Goal: Task Accomplishment & Management: Manage account settings

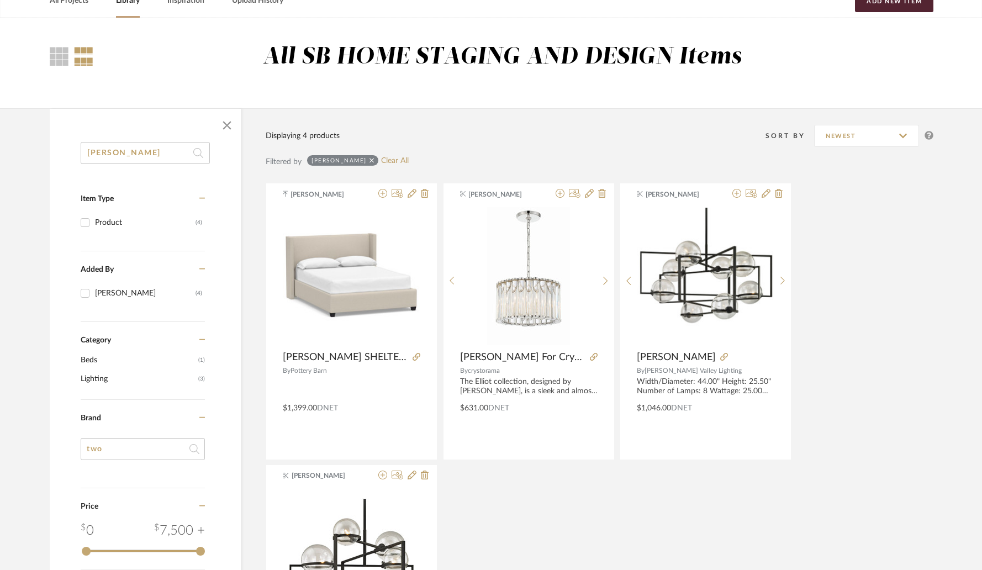
click at [161, 152] on input "elliot" at bounding box center [145, 153] width 129 height 22
type input "channing"
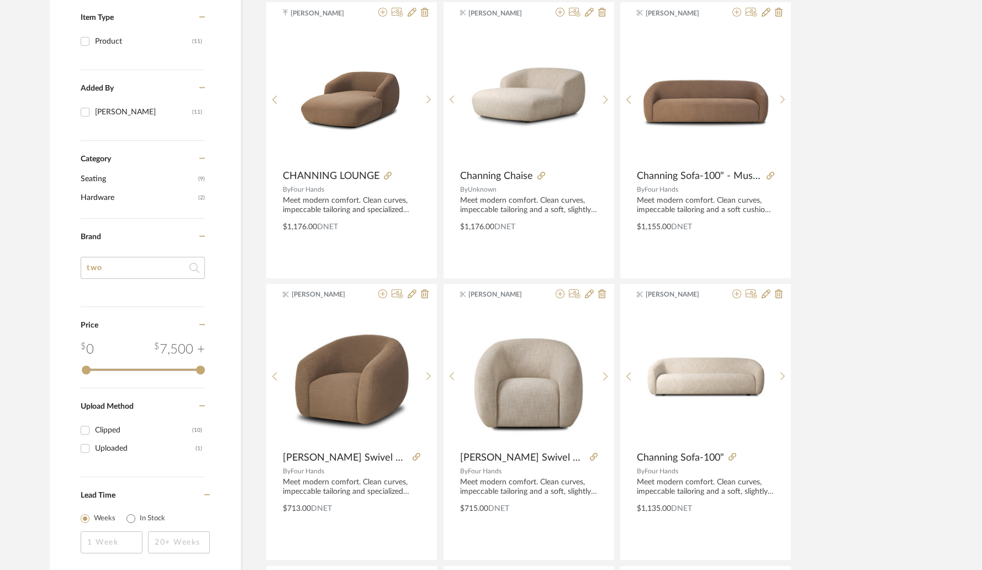
scroll to position [234, 0]
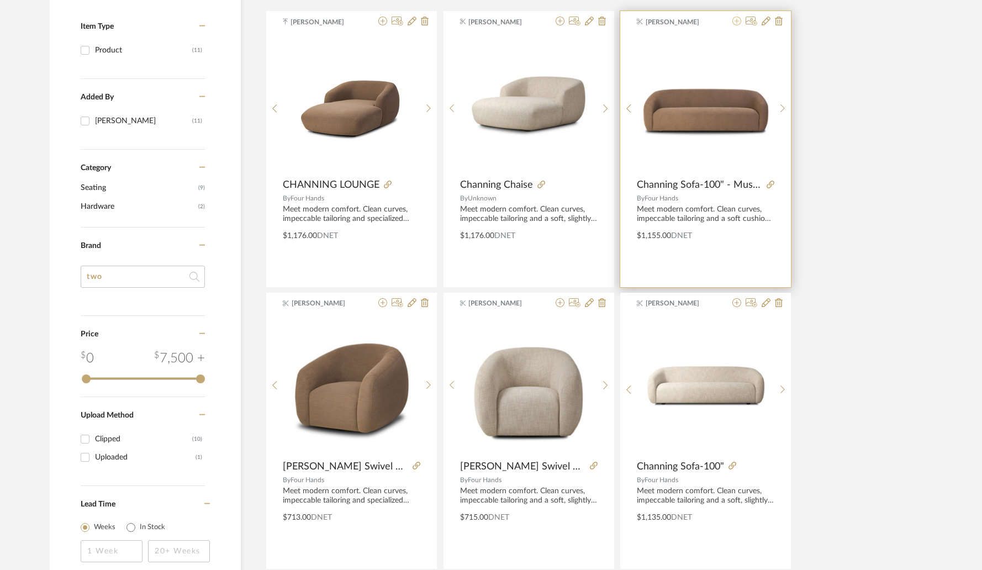
click at [739, 24] on icon at bounding box center [737, 21] width 9 height 9
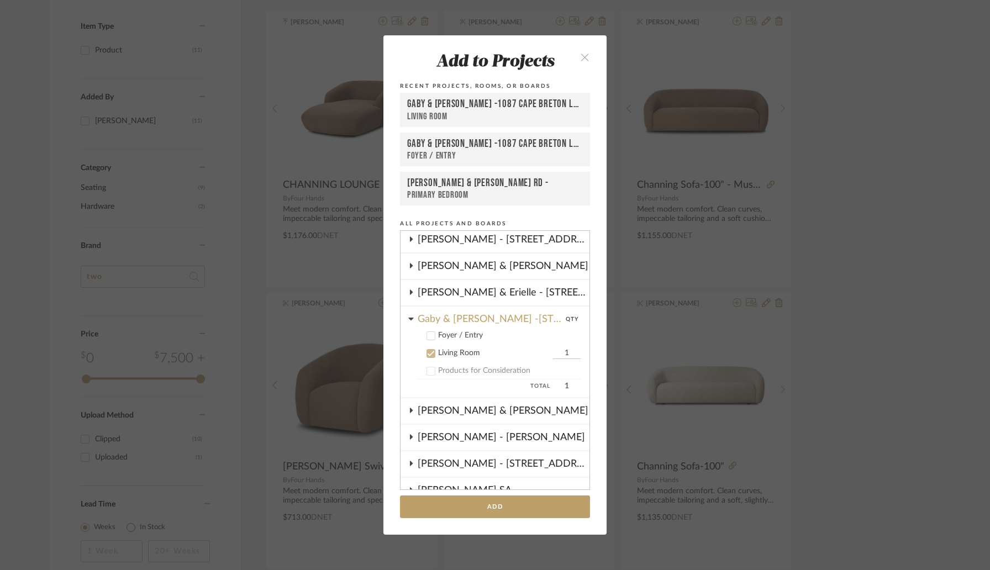
scroll to position [106, 0]
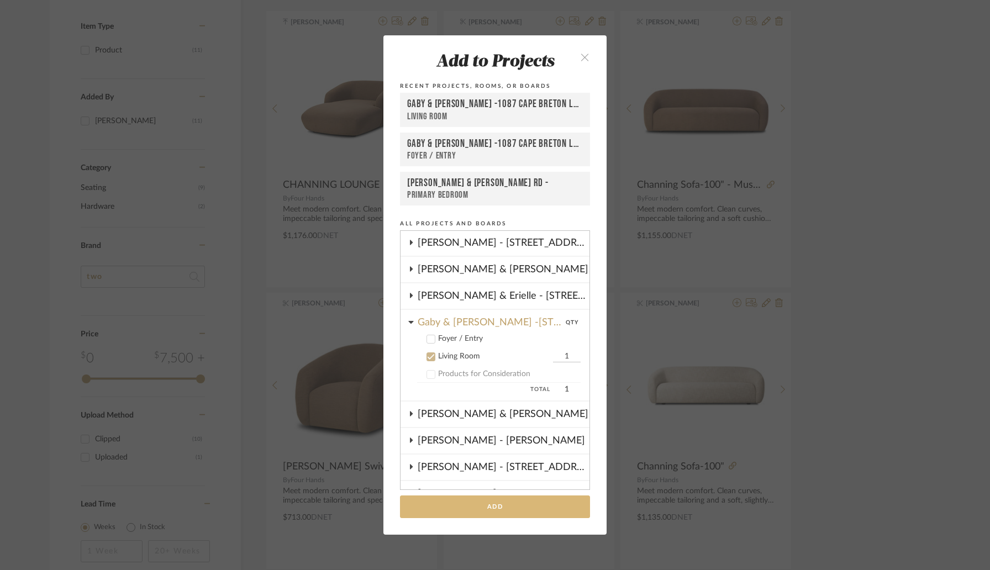
click at [491, 503] on button "Add" at bounding box center [495, 507] width 190 height 23
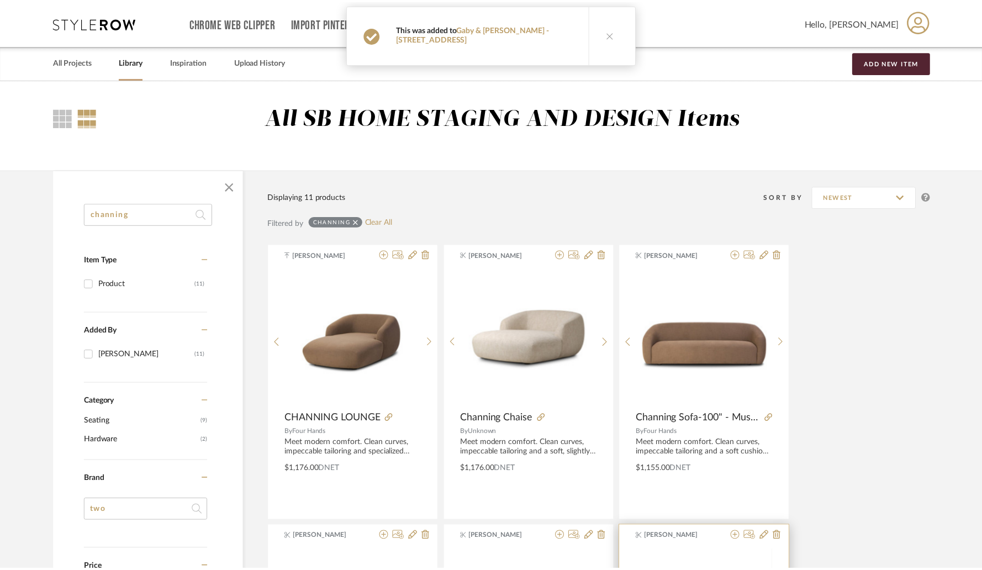
scroll to position [234, 0]
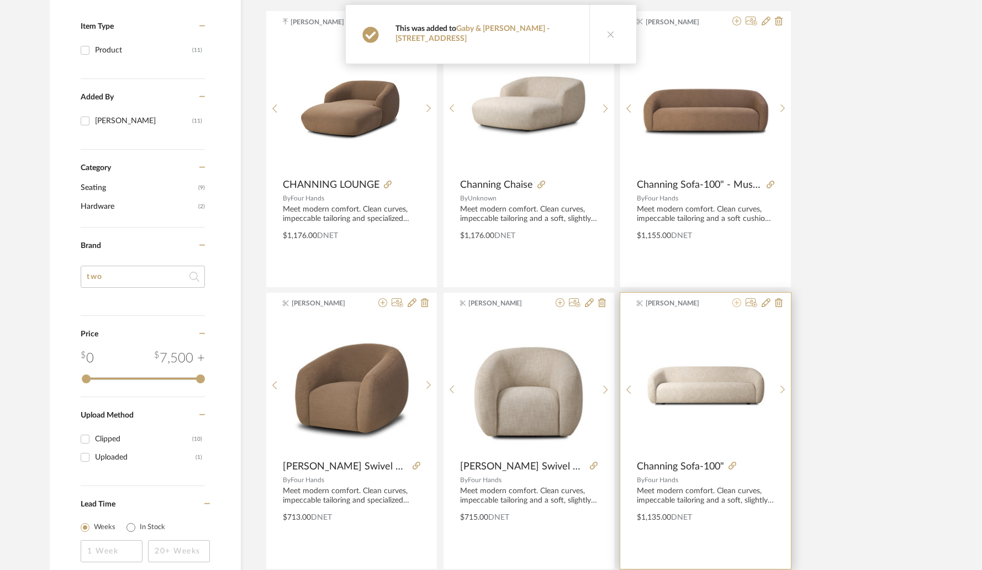
click at [739, 305] on icon at bounding box center [737, 302] width 9 height 9
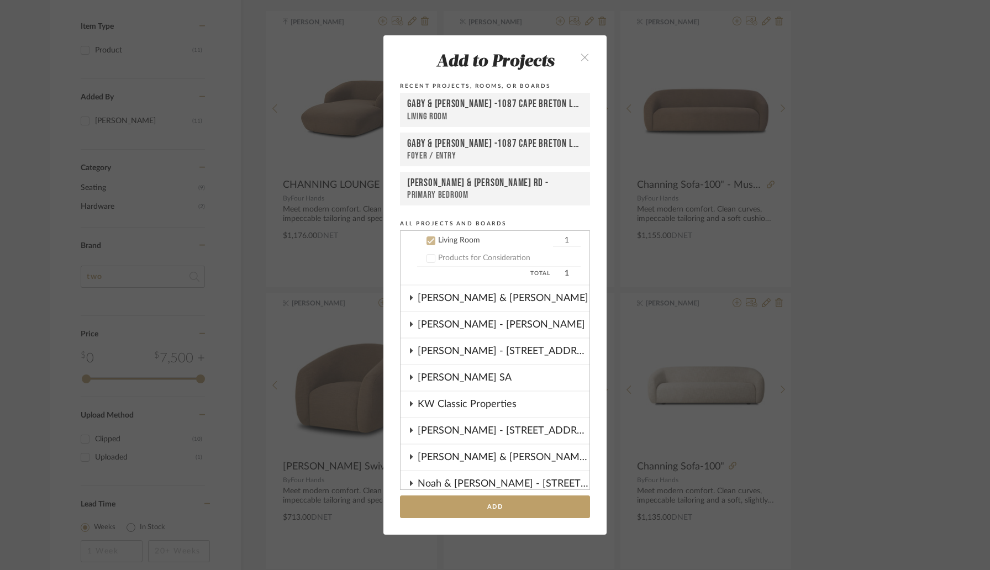
scroll to position [171, 0]
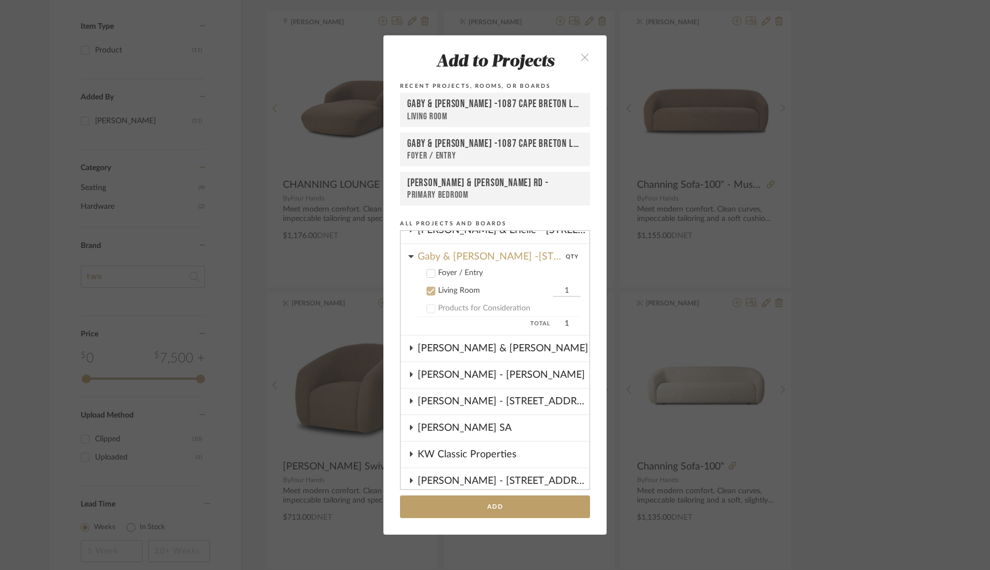
click at [553, 296] on input "1" at bounding box center [567, 291] width 28 height 11
type input "2"
click at [487, 511] on button "Add" at bounding box center [495, 507] width 190 height 23
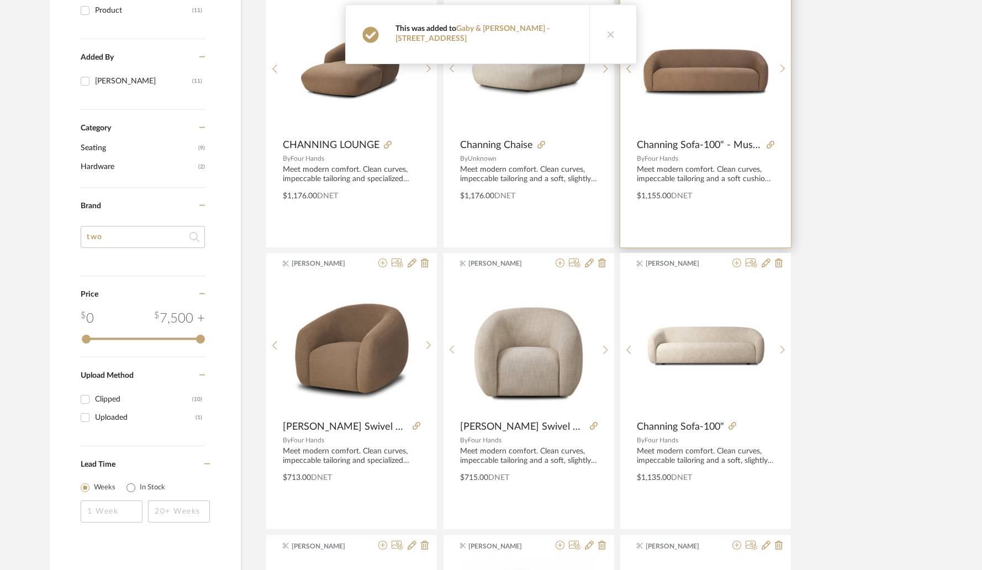
scroll to position [0, 0]
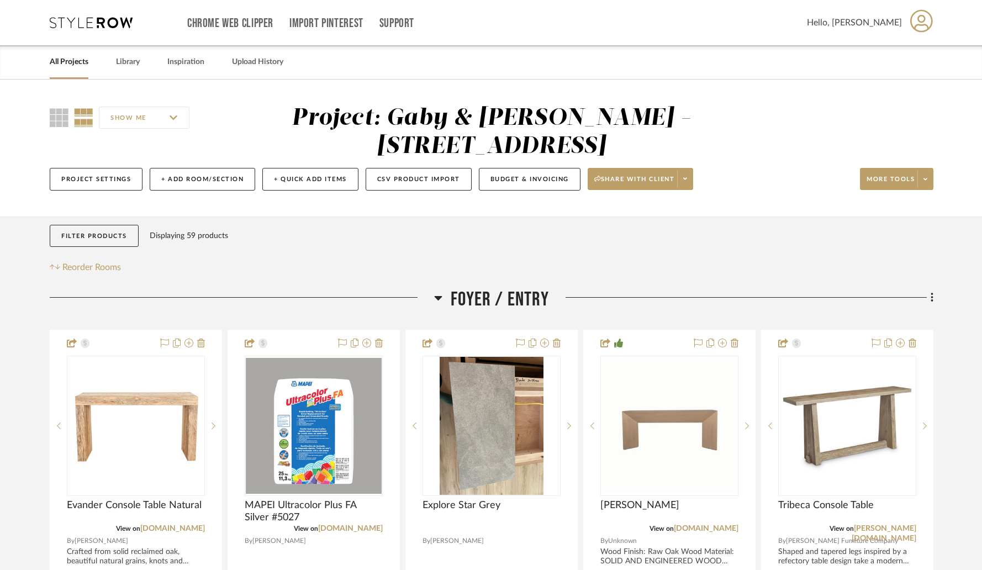
click at [65, 63] on link "All Projects" at bounding box center [69, 62] width 39 height 15
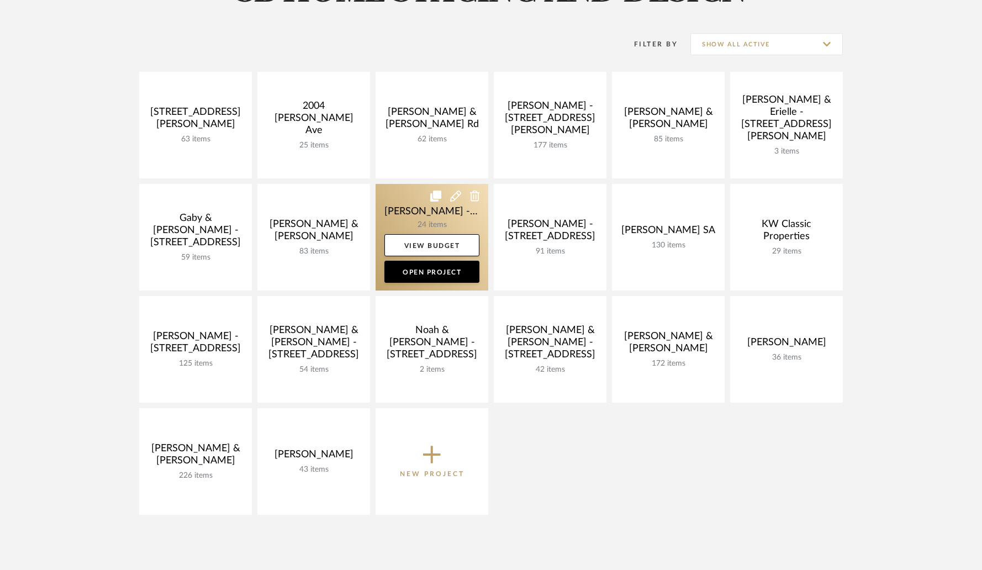
scroll to position [140, 0]
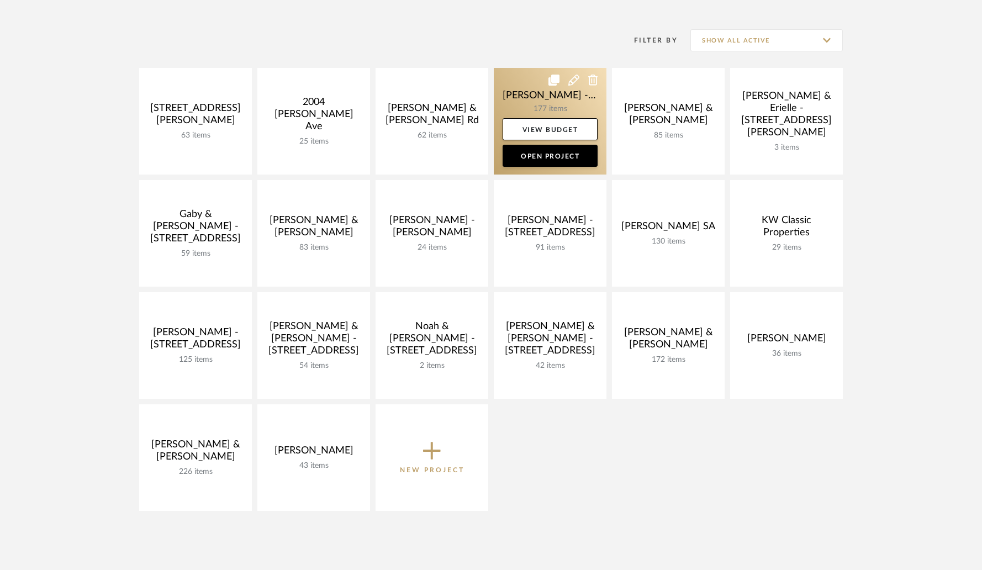
click at [562, 106] on link at bounding box center [550, 121] width 113 height 107
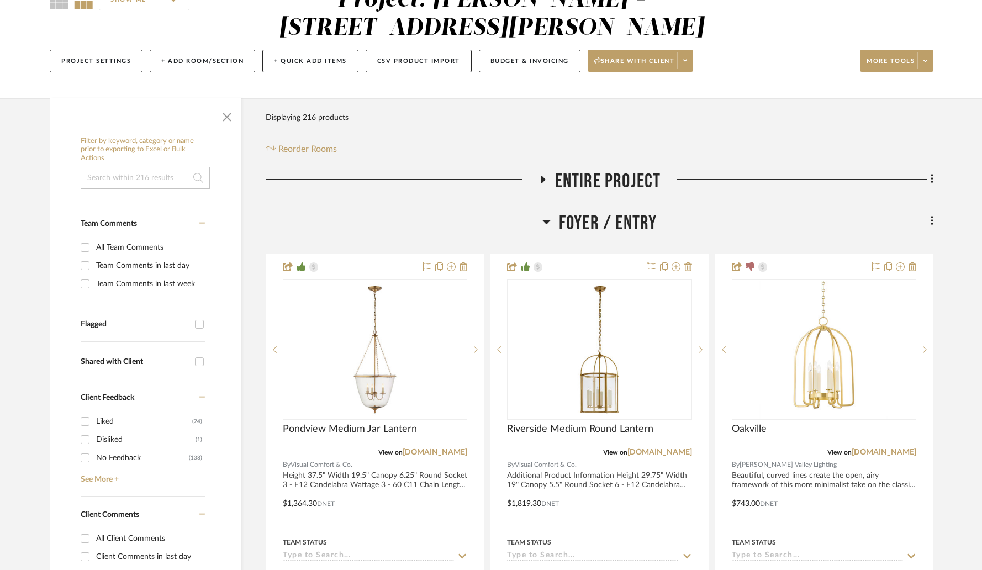
scroll to position [136, 0]
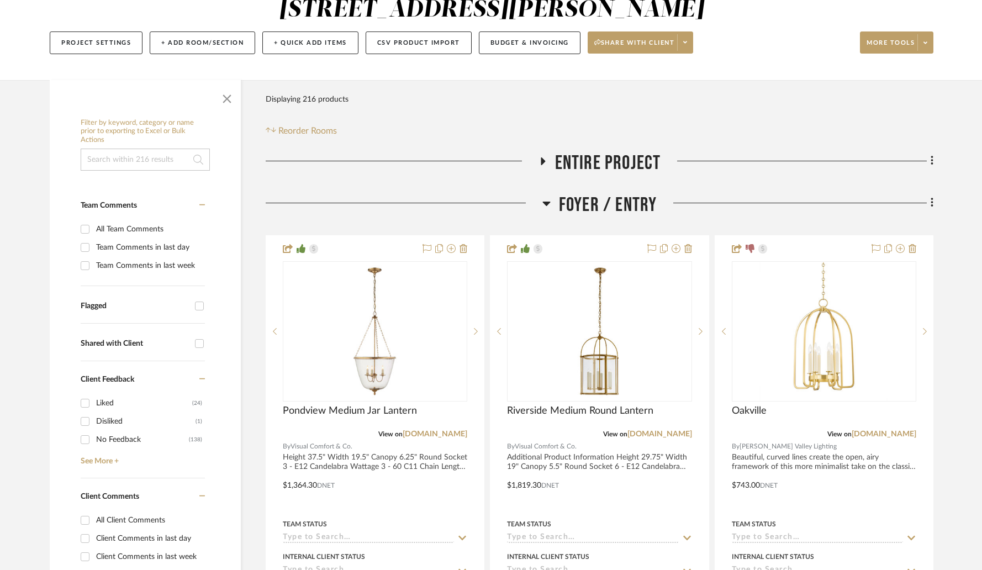
click at [546, 157] on icon at bounding box center [542, 161] width 13 height 8
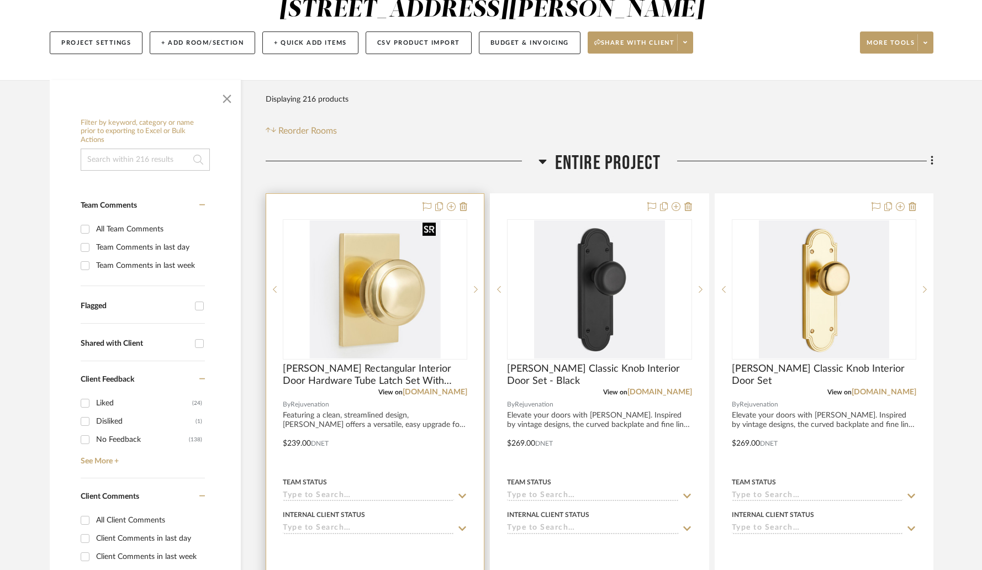
click at [369, 267] on img "0" at bounding box center [375, 289] width 130 height 138
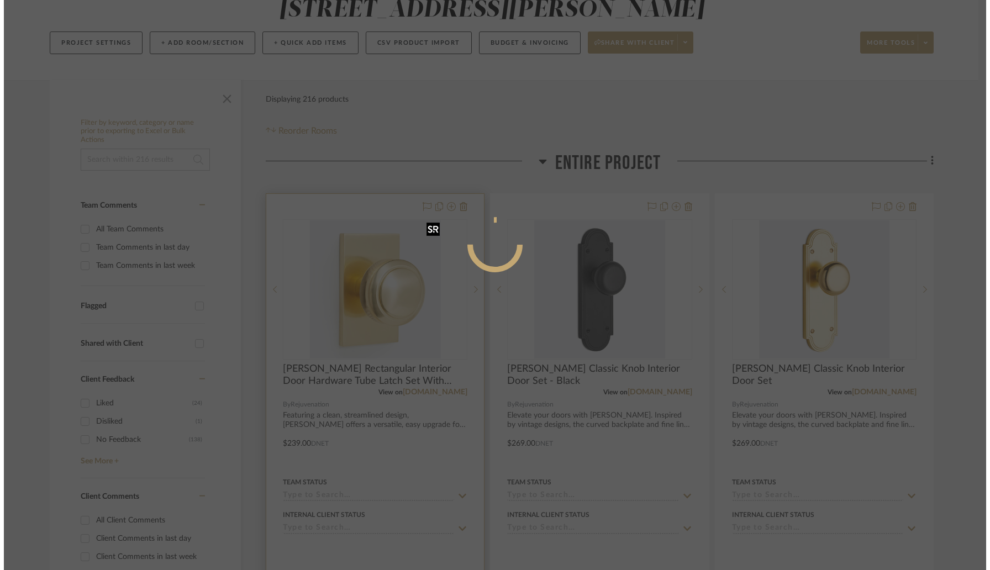
scroll to position [0, 0]
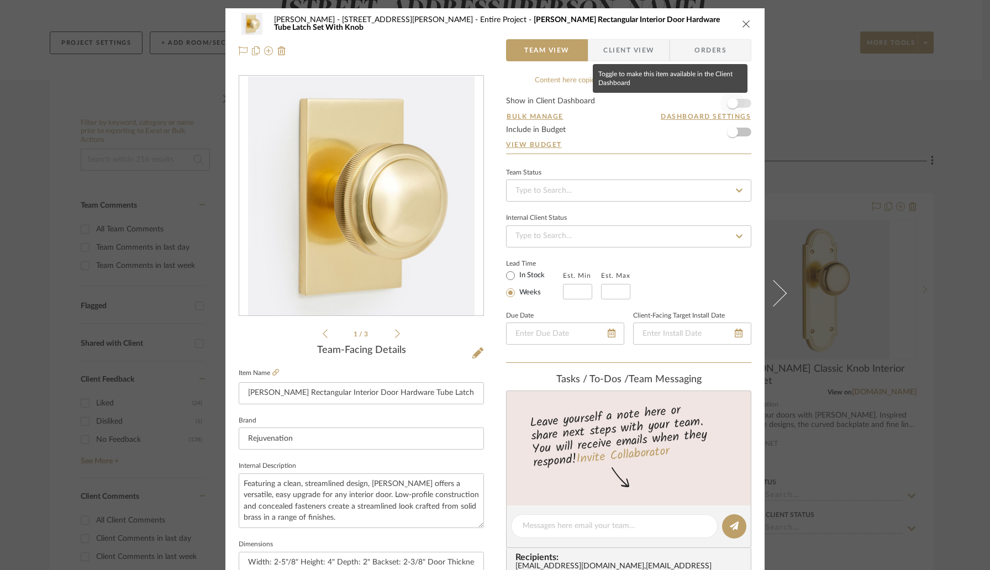
click at [740, 105] on span "button" at bounding box center [732, 103] width 24 height 24
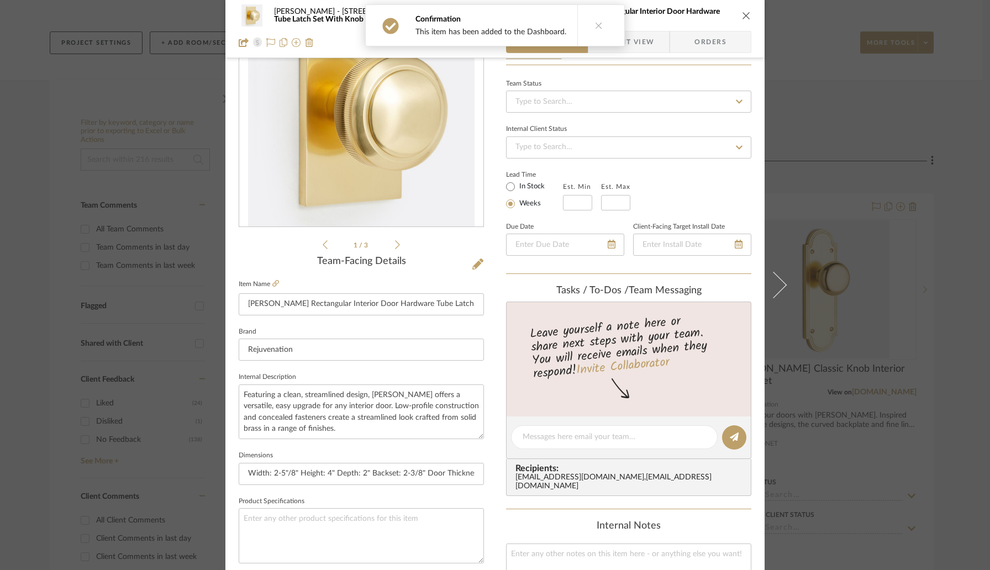
scroll to position [198, 0]
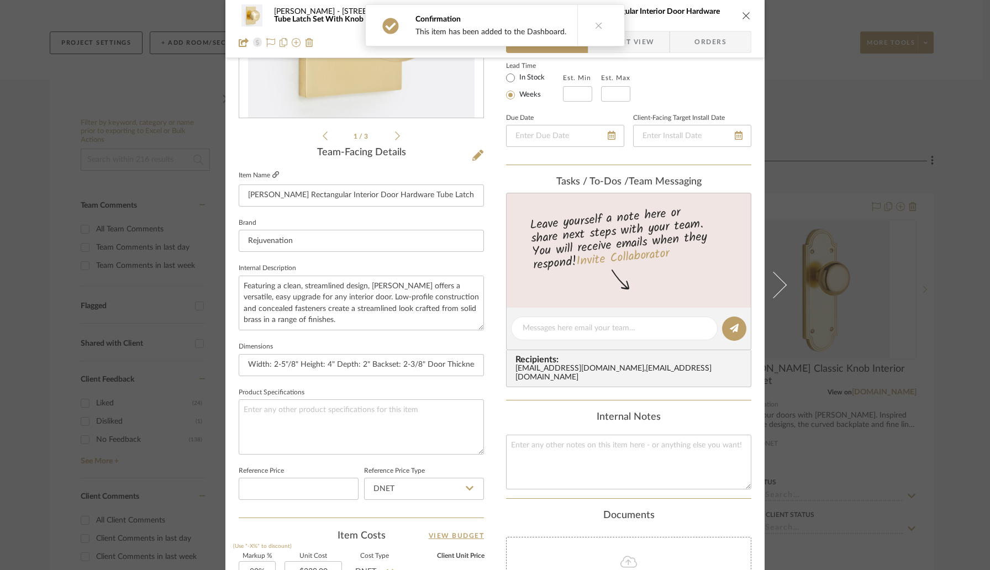
click at [272, 176] on icon at bounding box center [275, 174] width 7 height 7
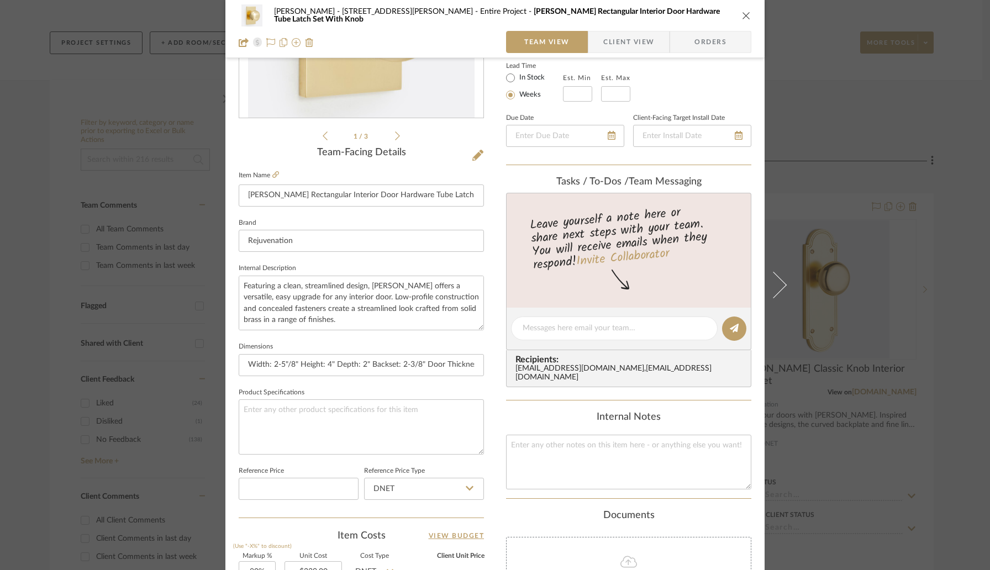
scroll to position [31, 0]
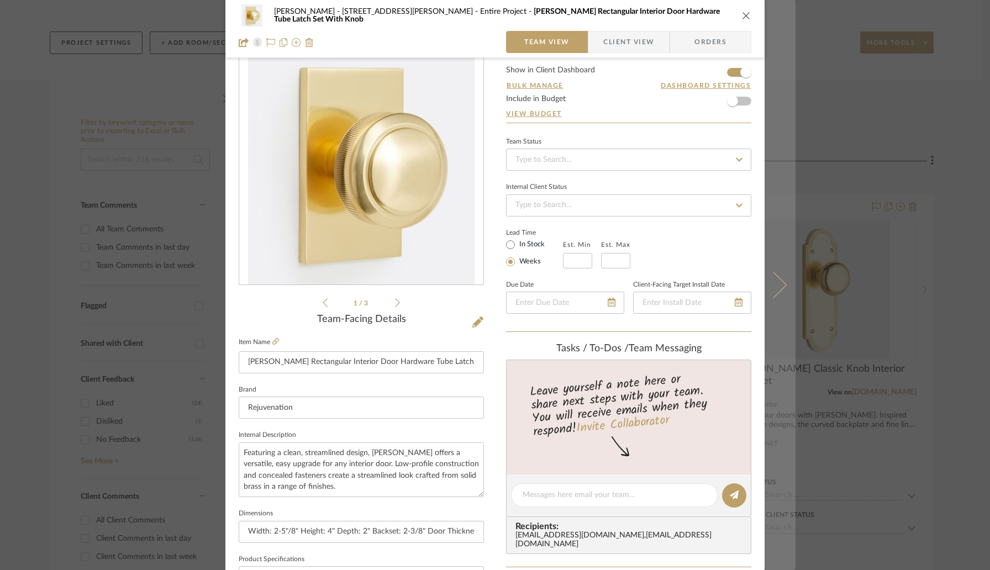
click at [775, 276] on button at bounding box center [780, 285] width 31 height 570
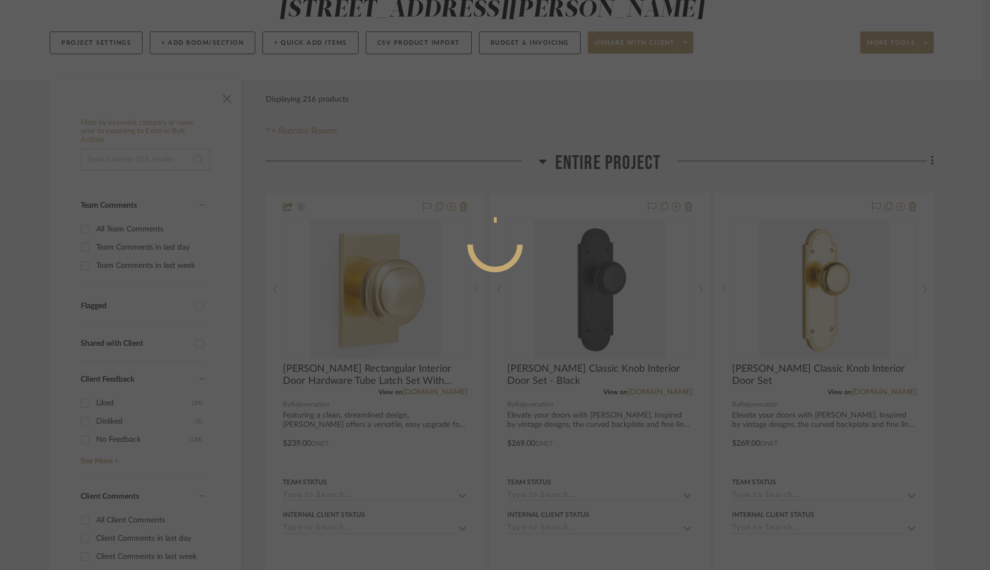
scroll to position [0, 0]
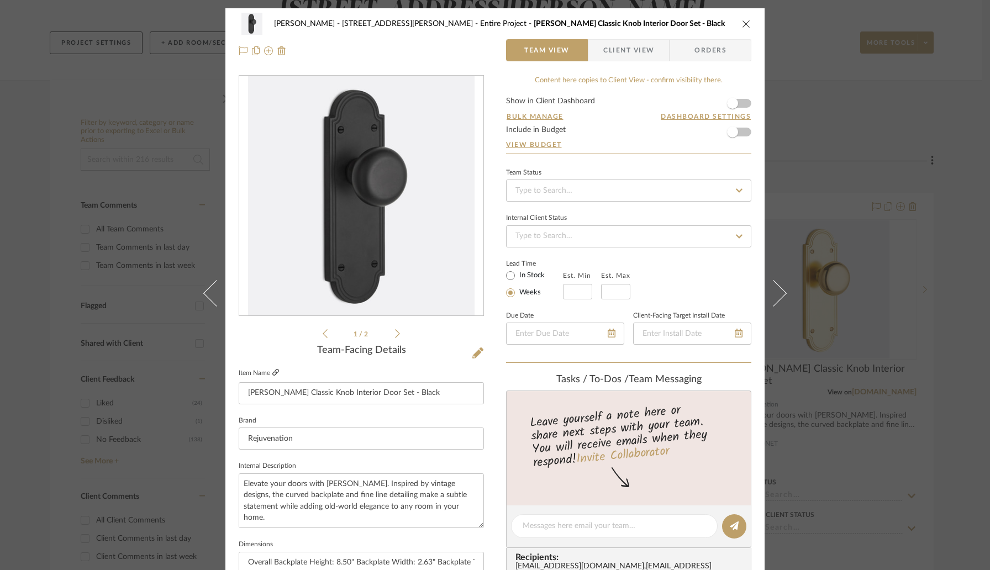
click at [275, 374] on icon at bounding box center [275, 372] width 7 height 7
click at [737, 22] on div "[PERSON_NAME] - 4065 [PERSON_NAME] Entire Project [PERSON_NAME] Classic Knob In…" at bounding box center [495, 24] width 513 height 22
click at [734, 105] on span "button" at bounding box center [732, 103] width 24 height 24
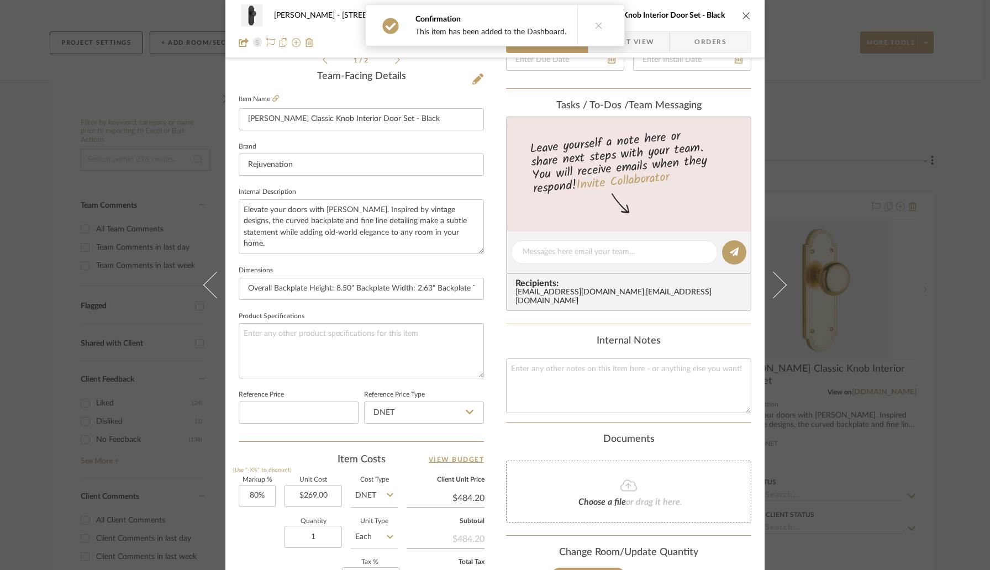
scroll to position [391, 0]
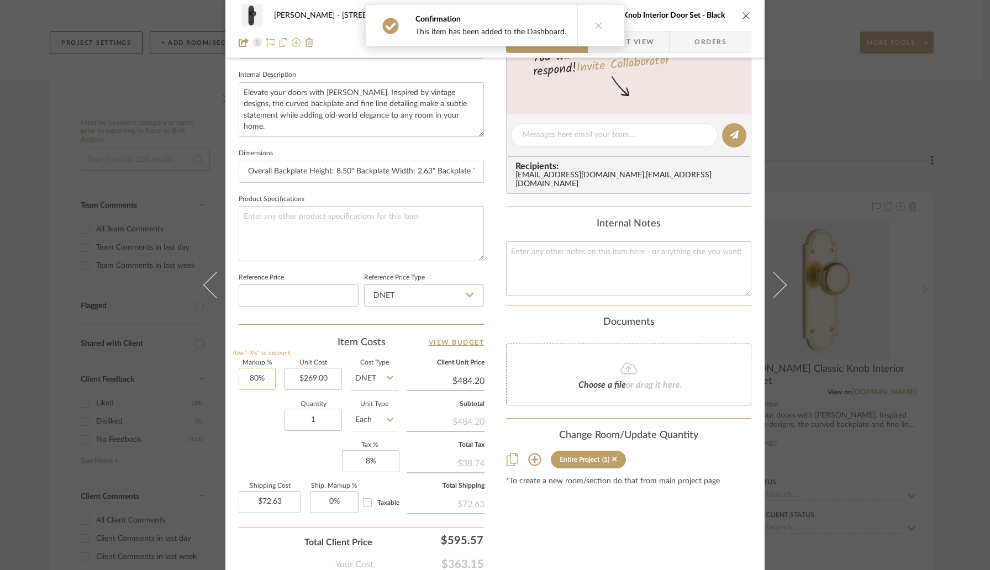
type input "80"
click at [267, 372] on input "80" at bounding box center [257, 379] width 37 height 22
type input "0%"
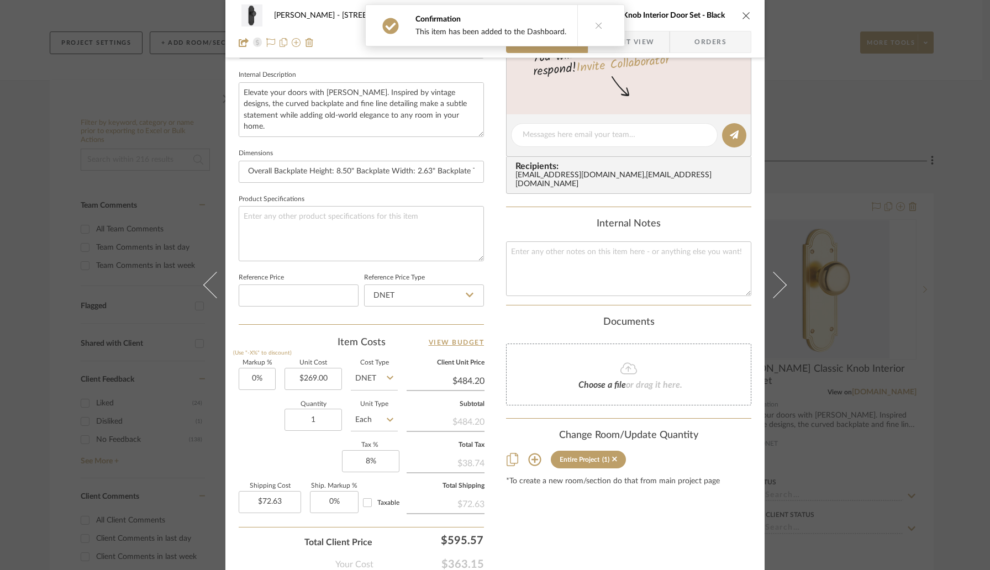
click at [250, 422] on div "Quantity 1 Unit Type Each" at bounding box center [318, 421] width 159 height 39
type input "$269.00"
type input "$40.35"
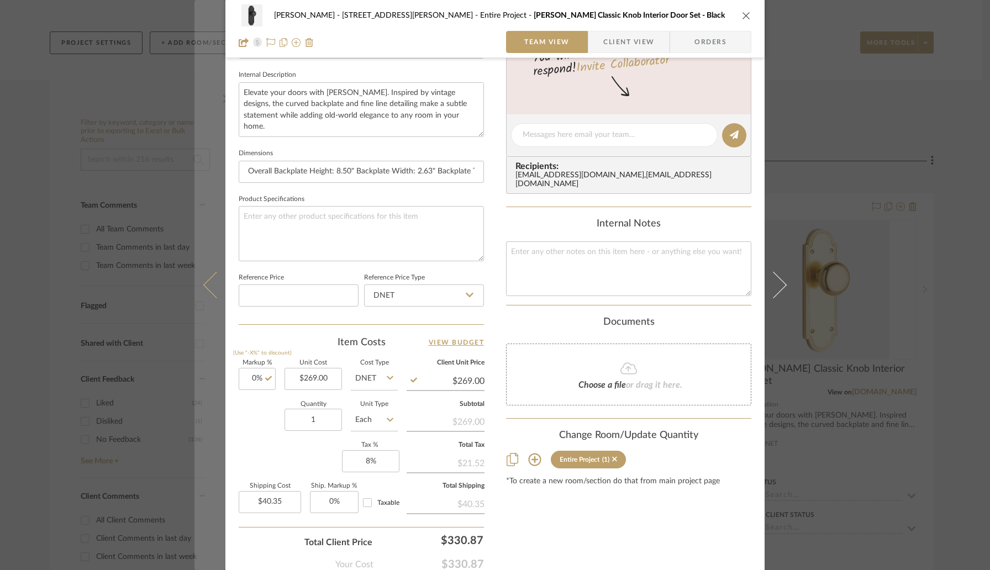
click at [212, 290] on icon at bounding box center [216, 285] width 27 height 27
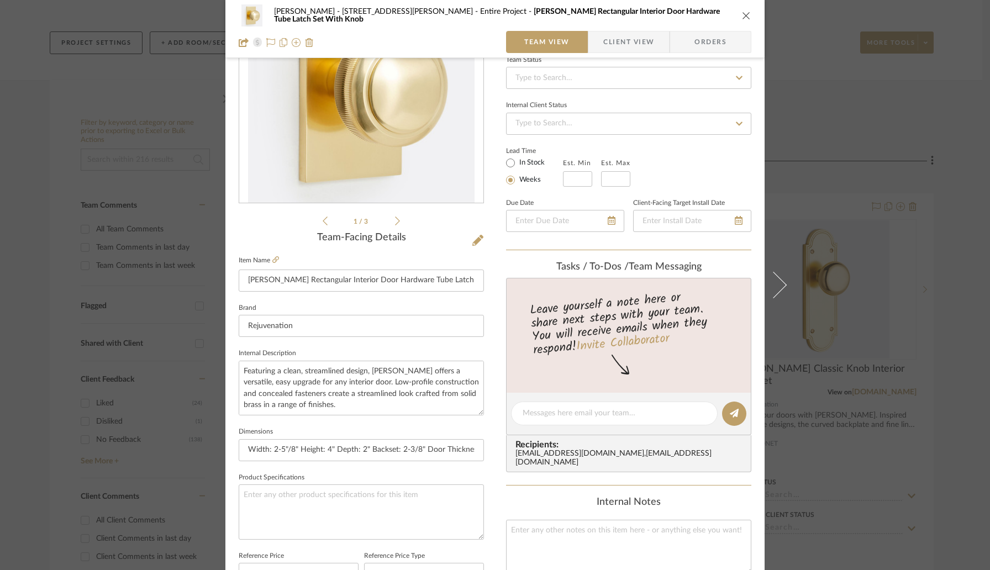
scroll to position [346, 0]
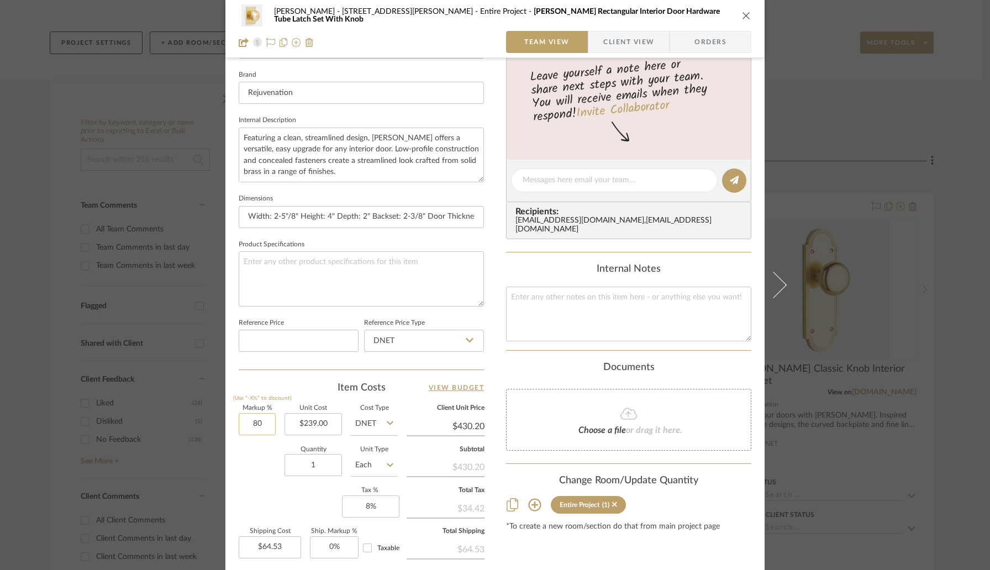
click at [271, 424] on input "80" at bounding box center [257, 424] width 37 height 22
type input "0%"
click at [251, 495] on div "Markup % (Use "-X%" to discount) 0% Unit Cost $239.00 Cost Type DNET Client Uni…" at bounding box center [361, 485] width 245 height 161
type input "$239.00"
type input "$35.85"
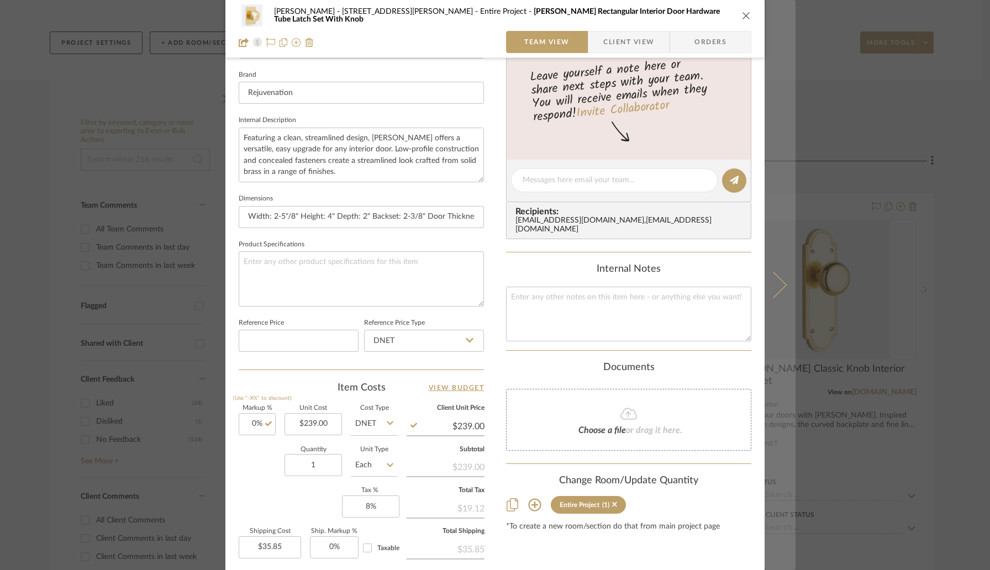
click at [772, 296] on button at bounding box center [780, 285] width 31 height 570
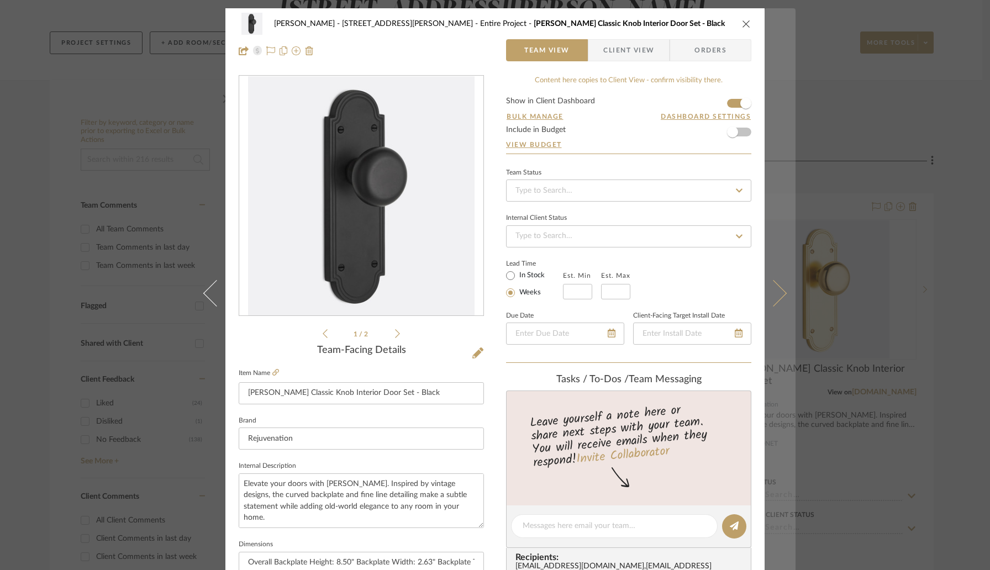
click at [768, 288] on icon at bounding box center [773, 293] width 27 height 27
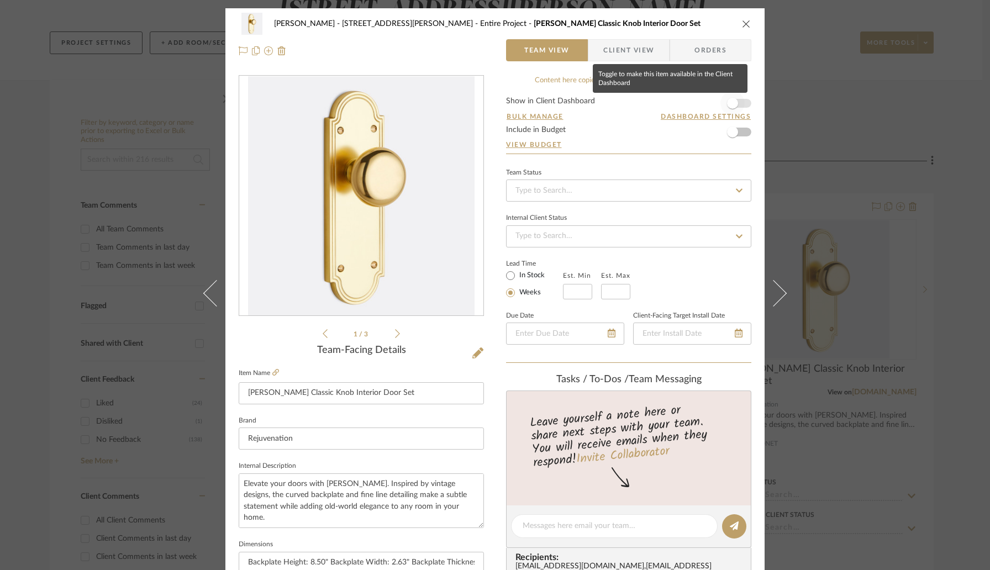
click at [735, 104] on span "button" at bounding box center [732, 103] width 24 height 24
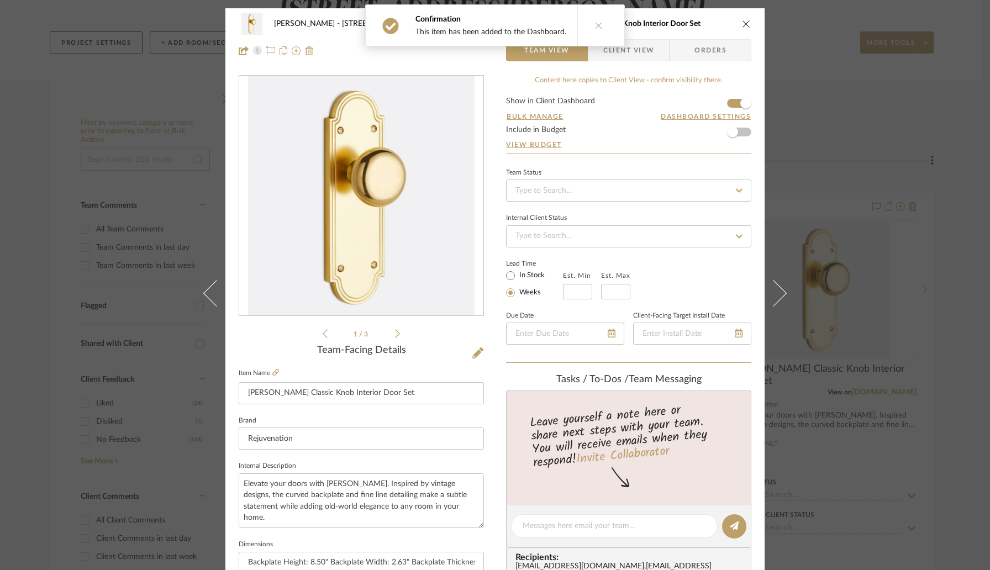
scroll to position [395, 0]
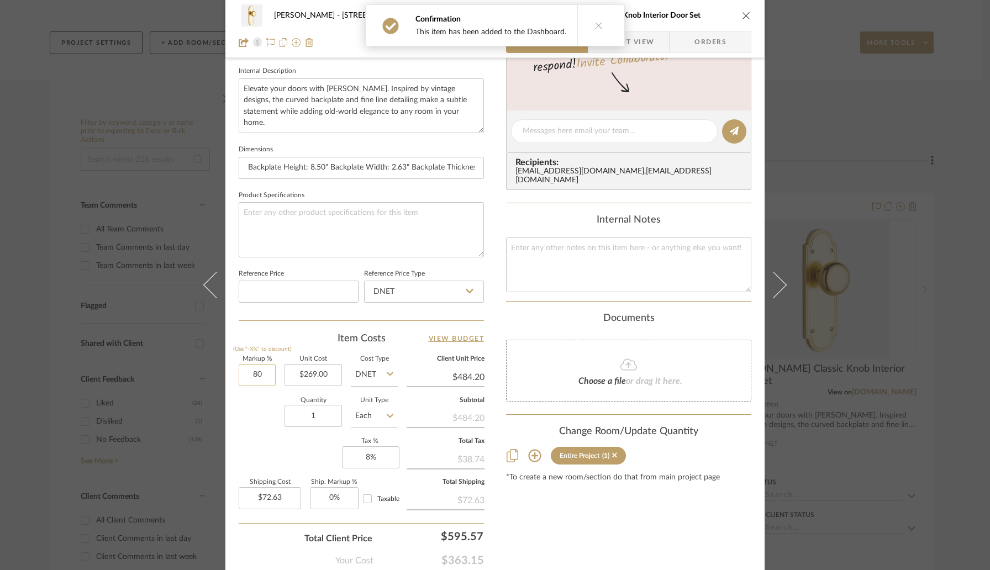
click at [247, 371] on input "80" at bounding box center [257, 375] width 37 height 22
type input "0%"
click at [259, 422] on div "Quantity 1 Unit Type Each" at bounding box center [318, 417] width 159 height 39
type input "$269.00"
type input "$40.35"
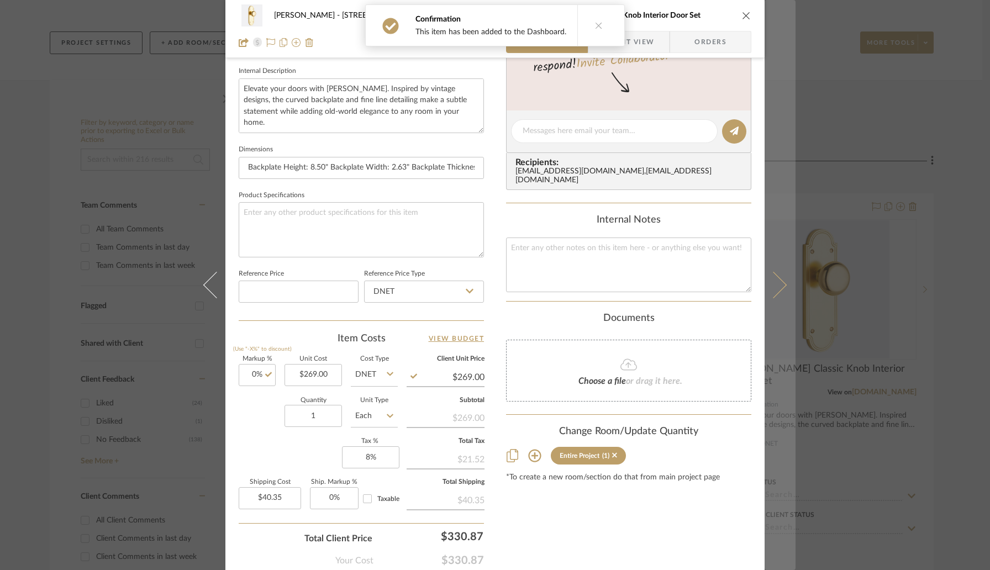
click at [771, 291] on icon at bounding box center [773, 285] width 27 height 27
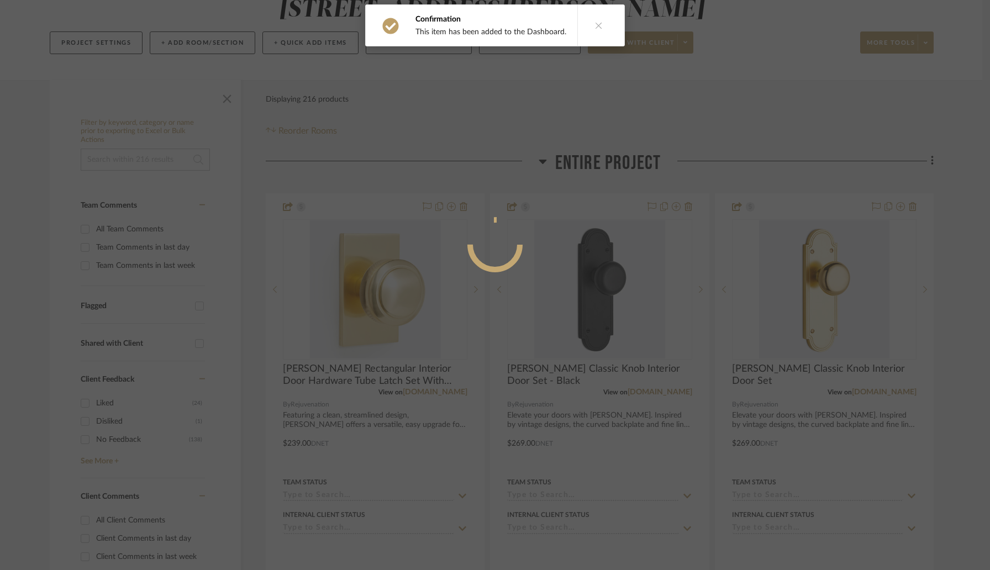
scroll to position [0, 0]
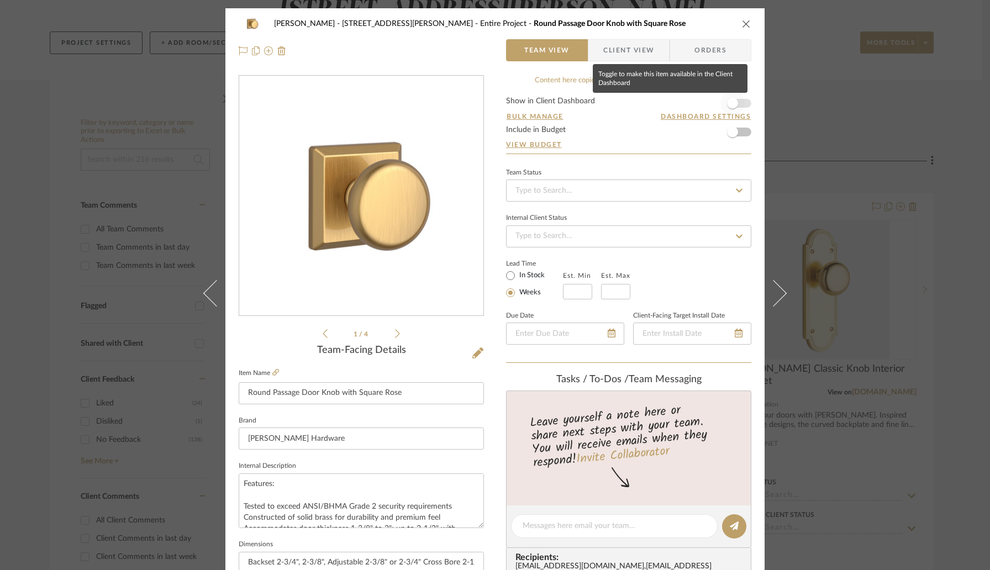
click at [735, 98] on span "button" at bounding box center [732, 103] width 24 height 24
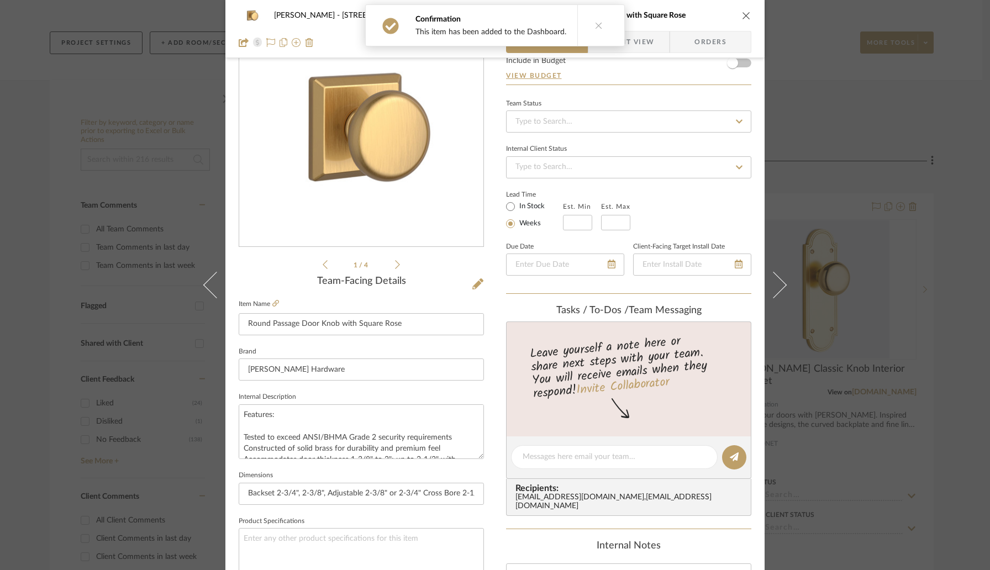
scroll to position [54, 0]
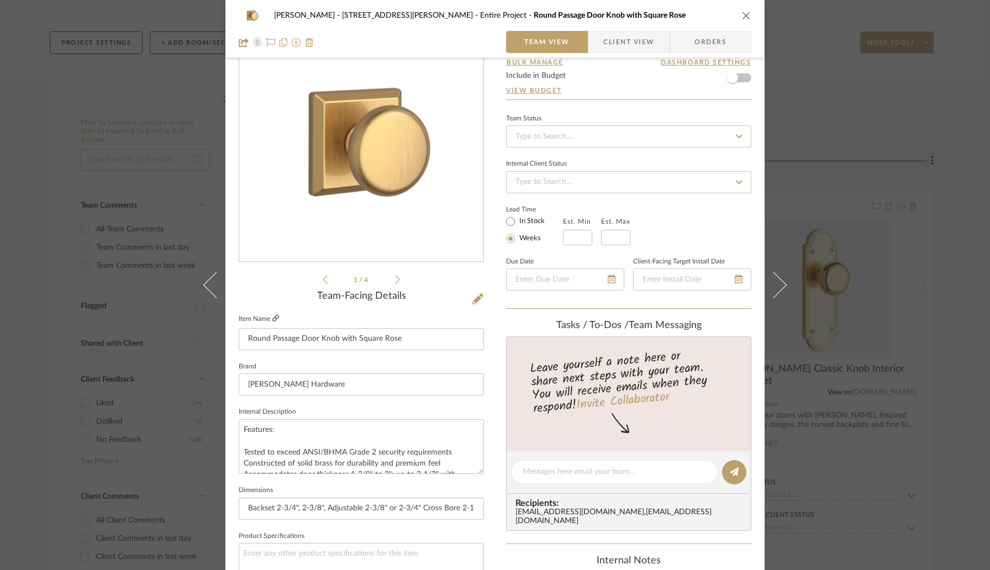
click at [274, 320] on icon at bounding box center [275, 318] width 7 height 7
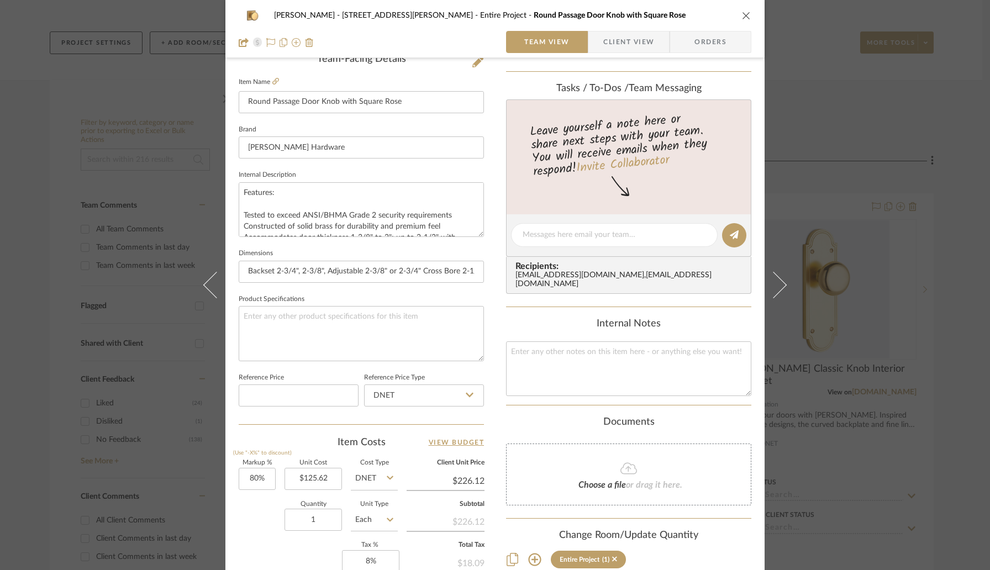
scroll to position [292, 0]
click at [266, 476] on input "80" at bounding box center [257, 478] width 37 height 22
type input "20%"
click at [256, 508] on div "Quantity 1 Unit Type Each" at bounding box center [318, 520] width 159 height 39
type input "$150.74"
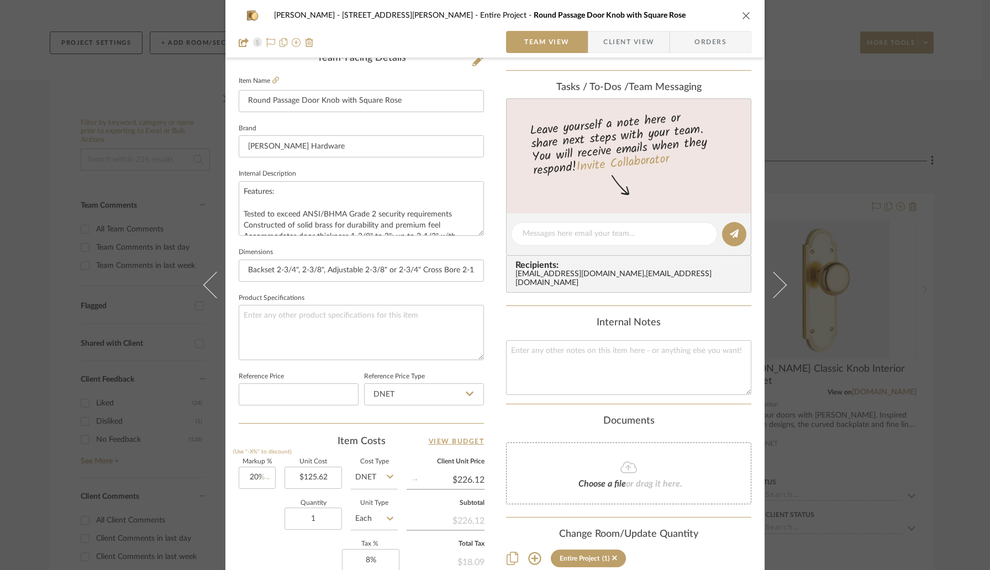
type input "$22.61"
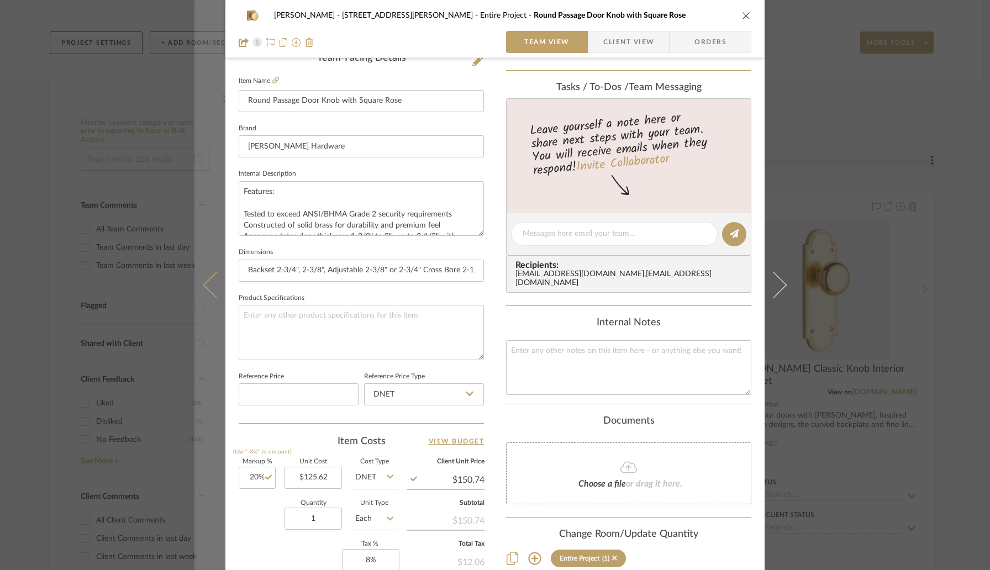
click at [208, 292] on icon at bounding box center [216, 285] width 27 height 27
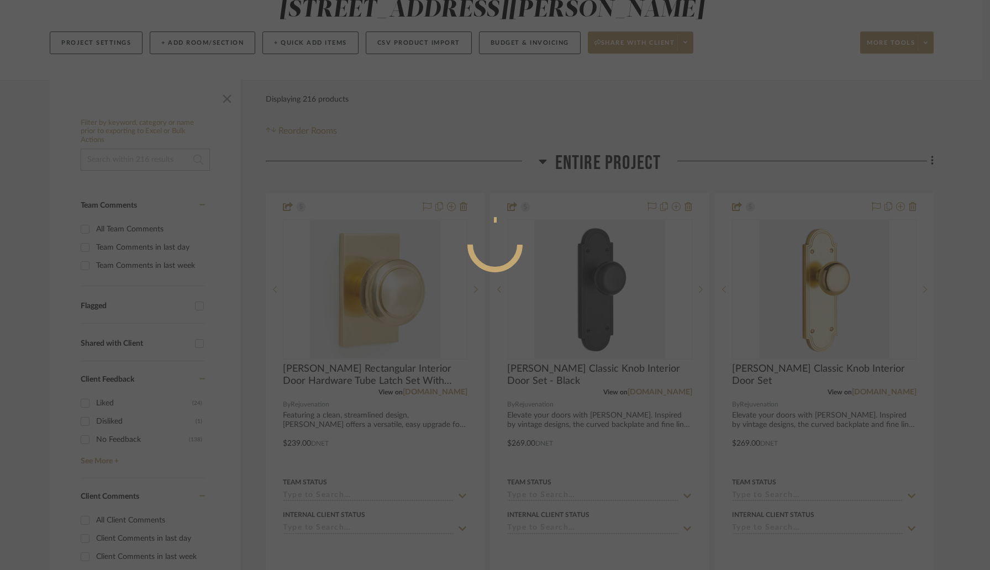
scroll to position [0, 0]
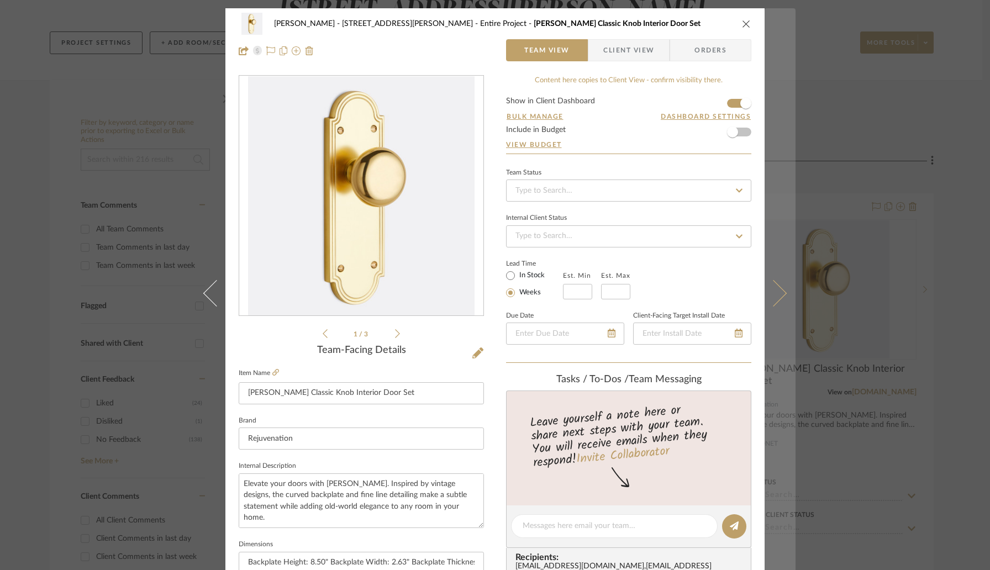
click at [784, 280] on button at bounding box center [780, 293] width 31 height 570
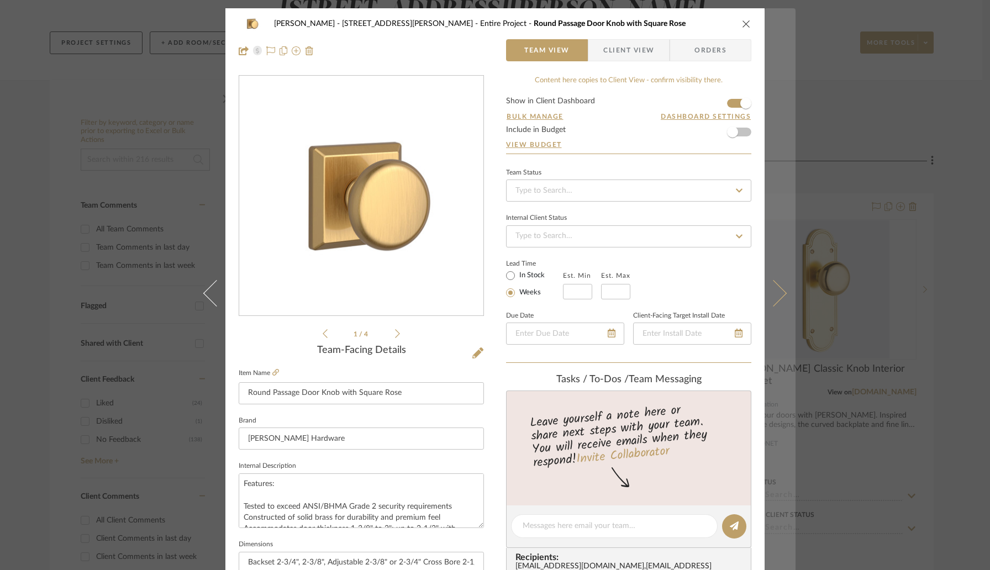
click at [763, 298] on icon at bounding box center [773, 293] width 27 height 27
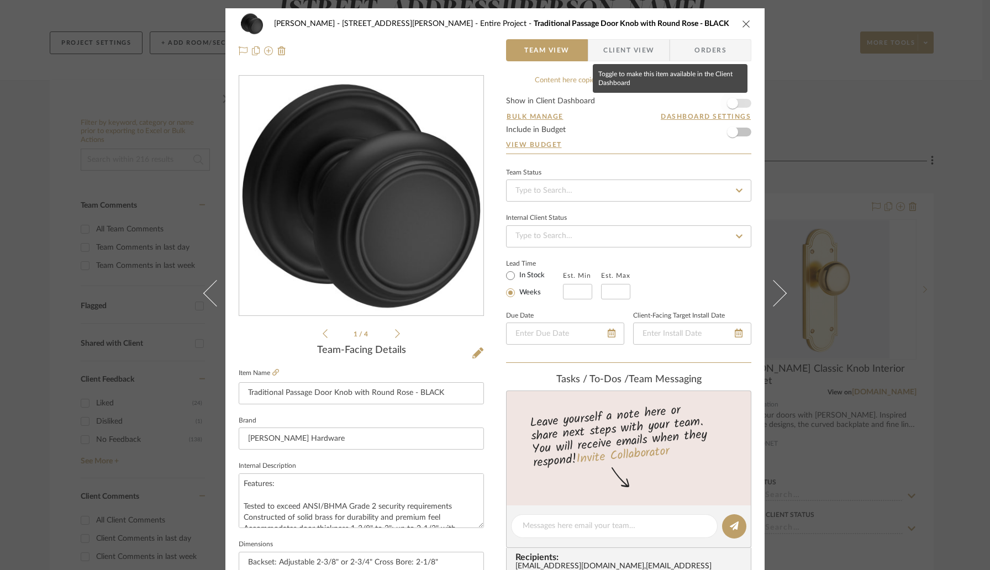
click at [733, 98] on span "button" at bounding box center [732, 103] width 24 height 24
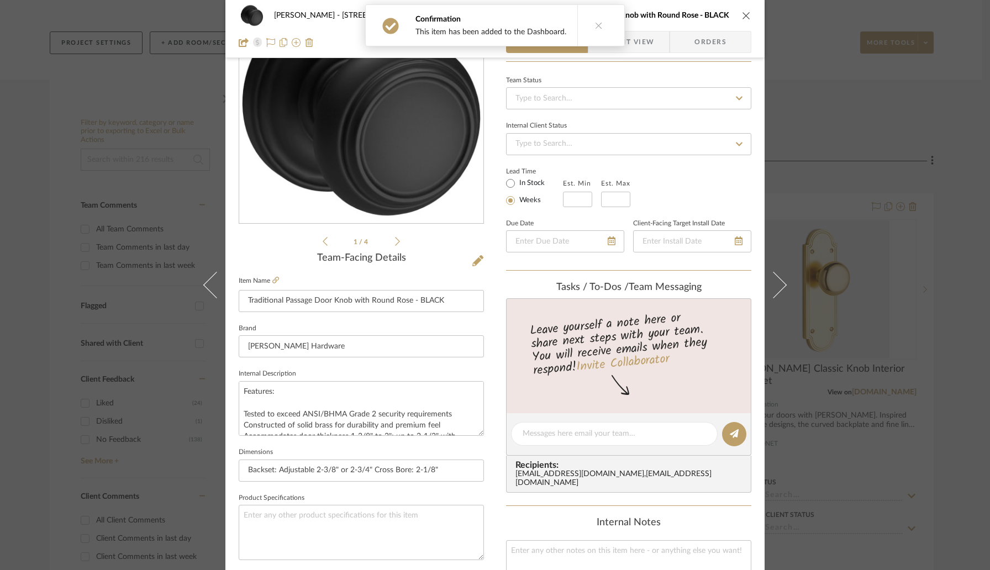
scroll to position [365, 0]
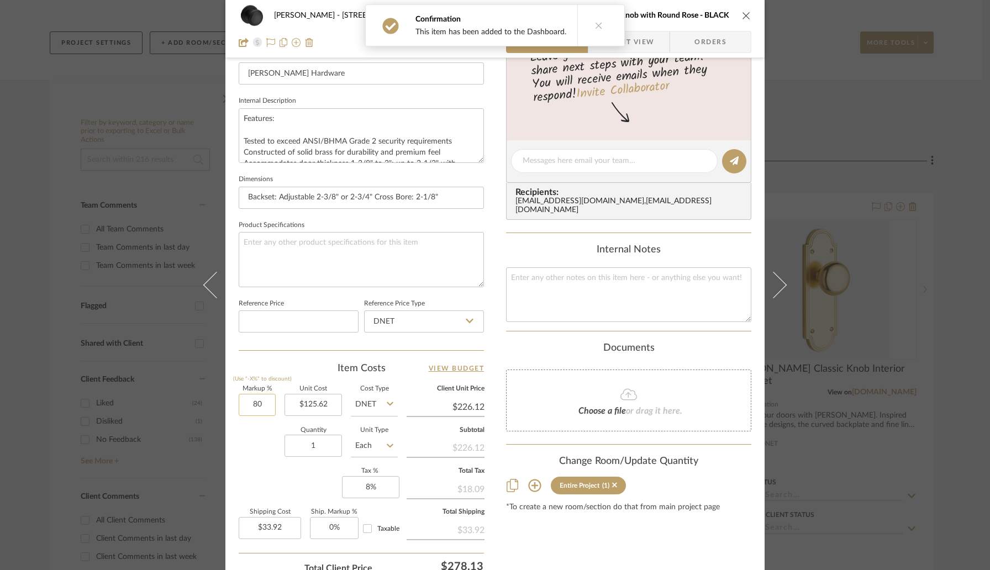
click at [265, 403] on input "80" at bounding box center [257, 405] width 37 height 22
type input "20%"
click at [257, 443] on div "Quantity 1 Unit Type Each" at bounding box center [318, 447] width 159 height 39
type input "$150.74"
type input "$22.61"
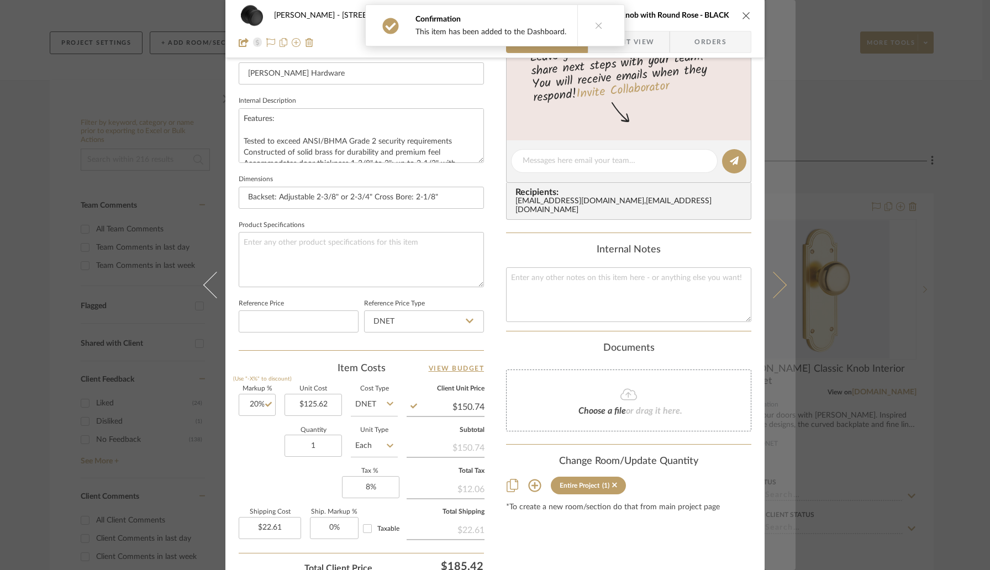
click at [775, 288] on icon at bounding box center [773, 285] width 27 height 27
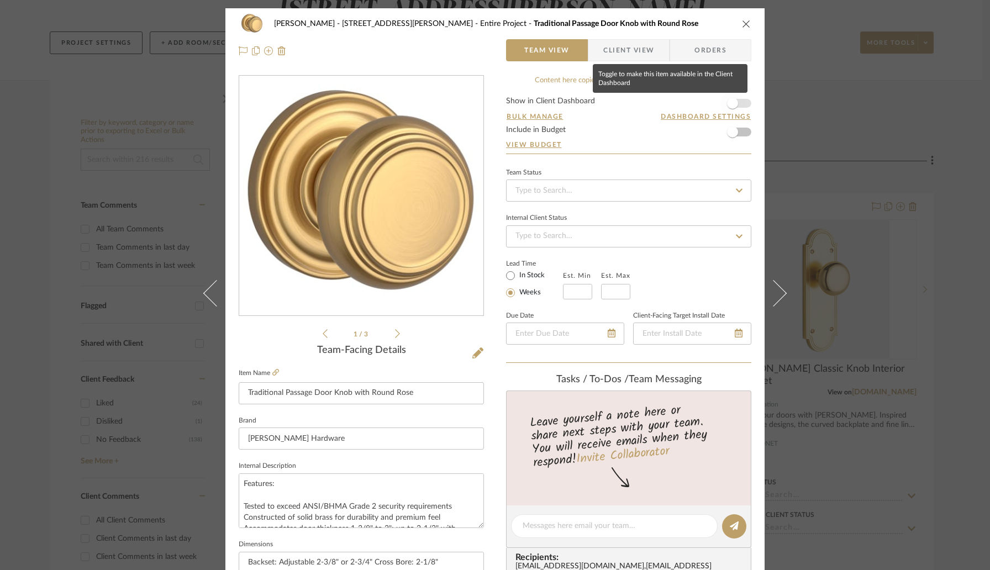
click at [733, 99] on span "button" at bounding box center [732, 103] width 24 height 24
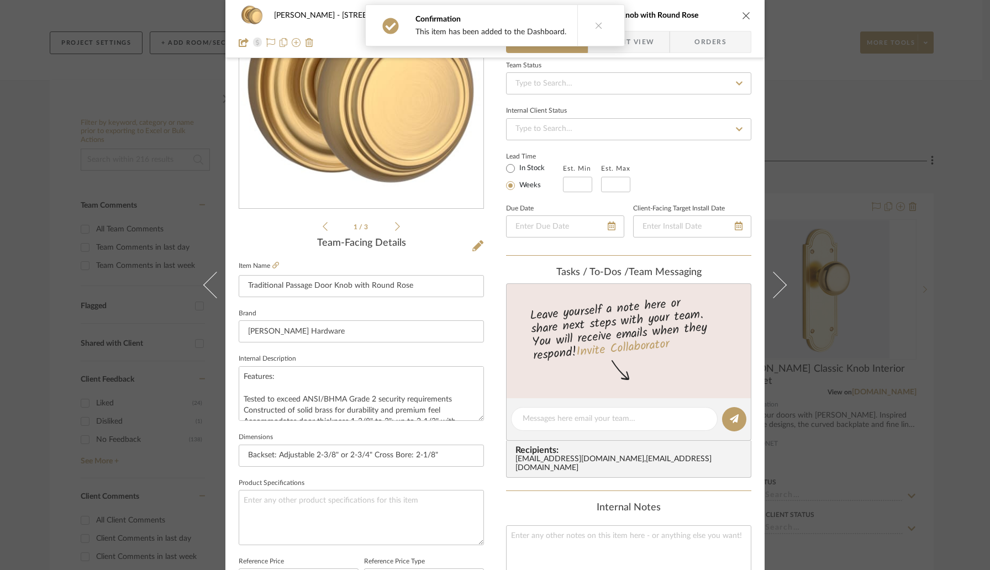
scroll to position [361, 0]
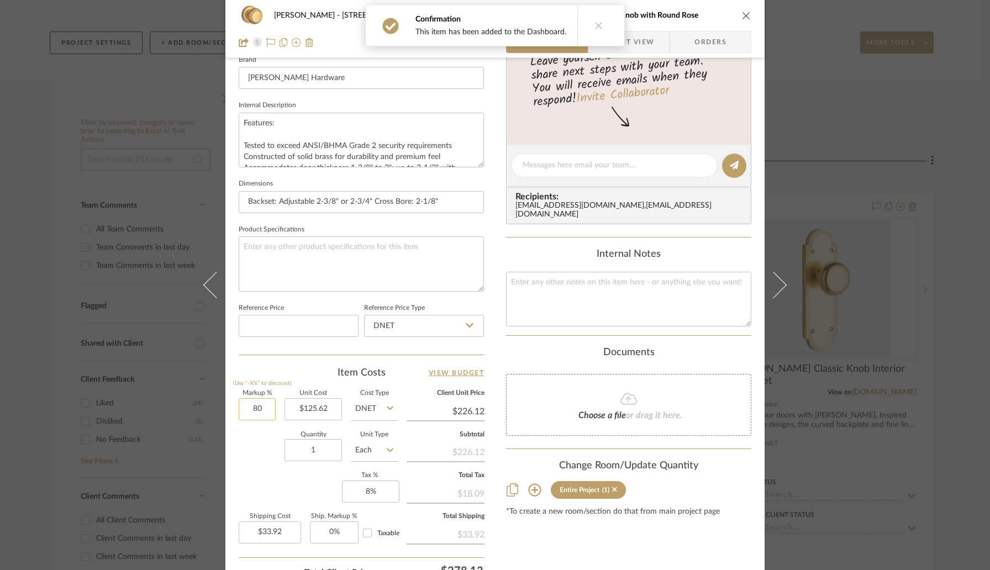
click at [265, 402] on input "80" at bounding box center [257, 409] width 37 height 22
type input "20%"
click at [255, 456] on div "Quantity 1 Unit Type Each" at bounding box center [318, 451] width 159 height 39
type input "$150.74"
type input "$22.61"
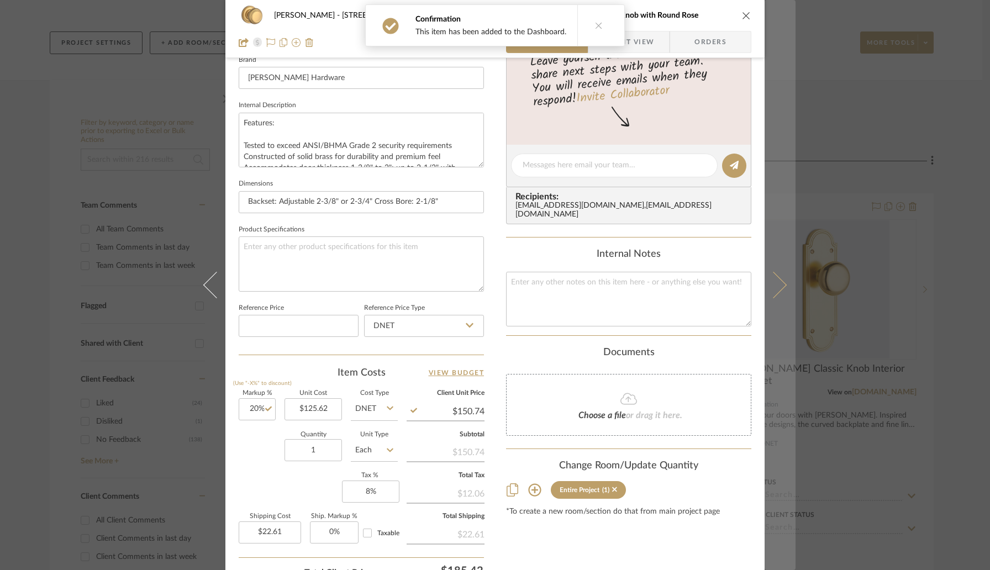
click at [768, 296] on icon at bounding box center [773, 285] width 27 height 27
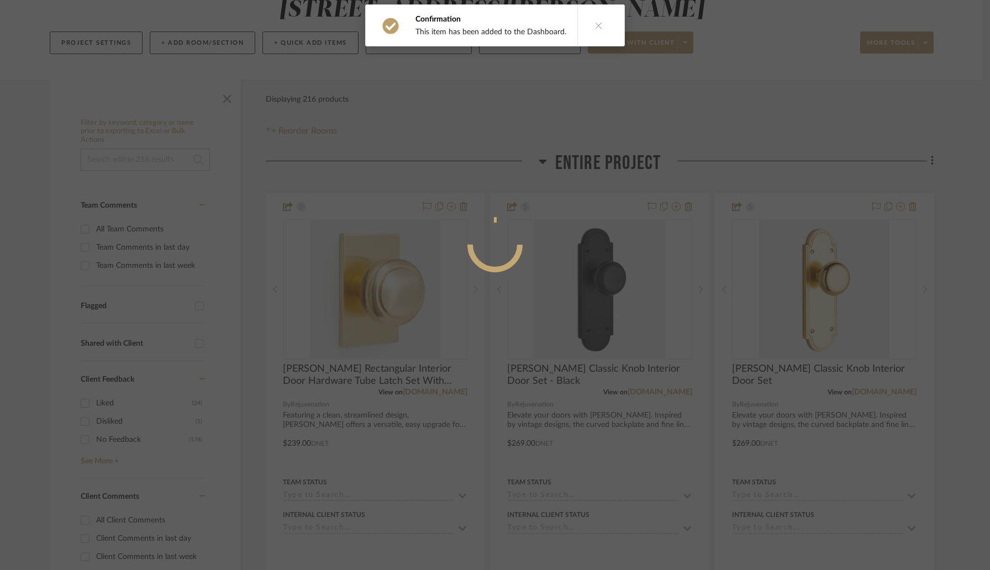
scroll to position [0, 0]
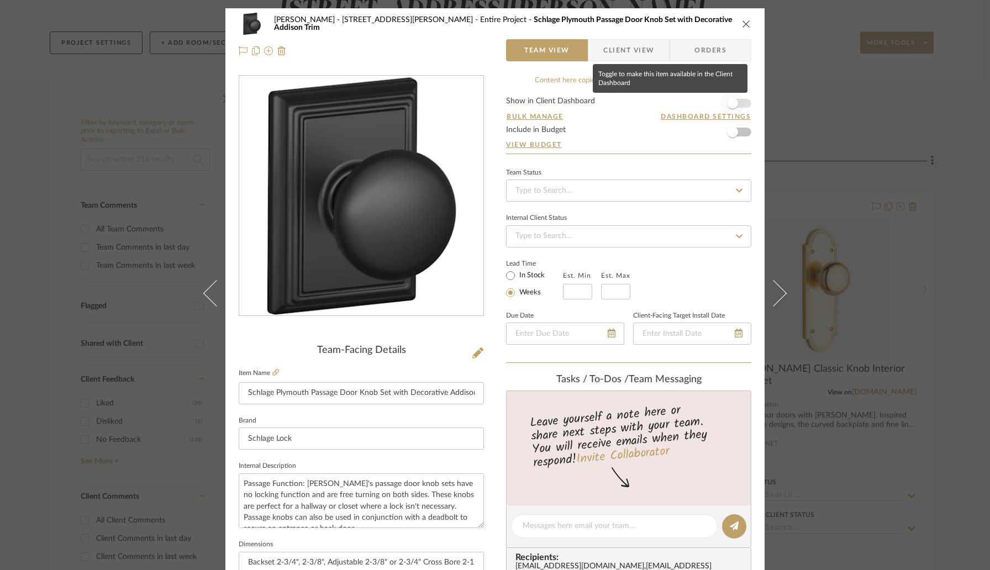
click at [734, 103] on span "button" at bounding box center [732, 103] width 11 height 11
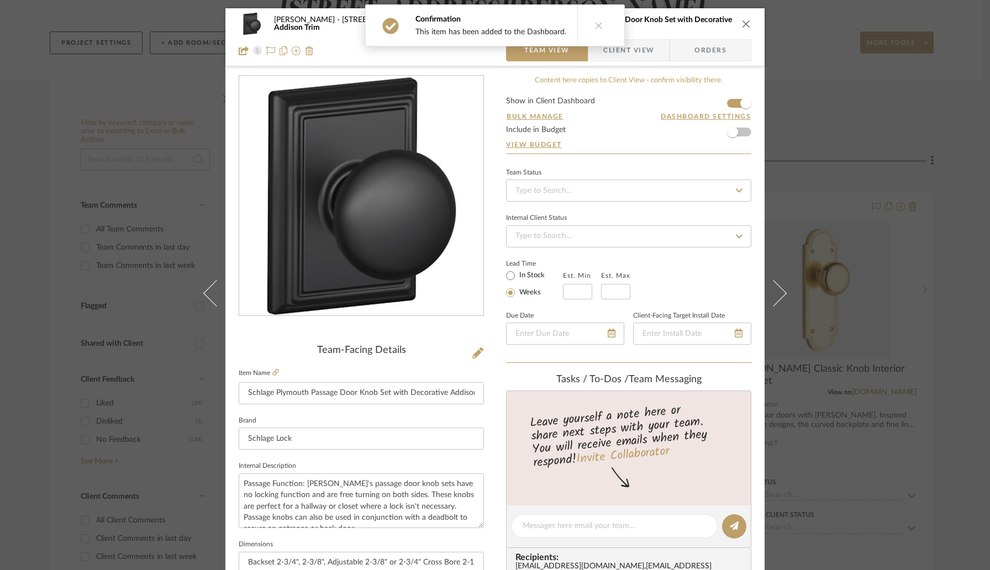
scroll to position [416, 0]
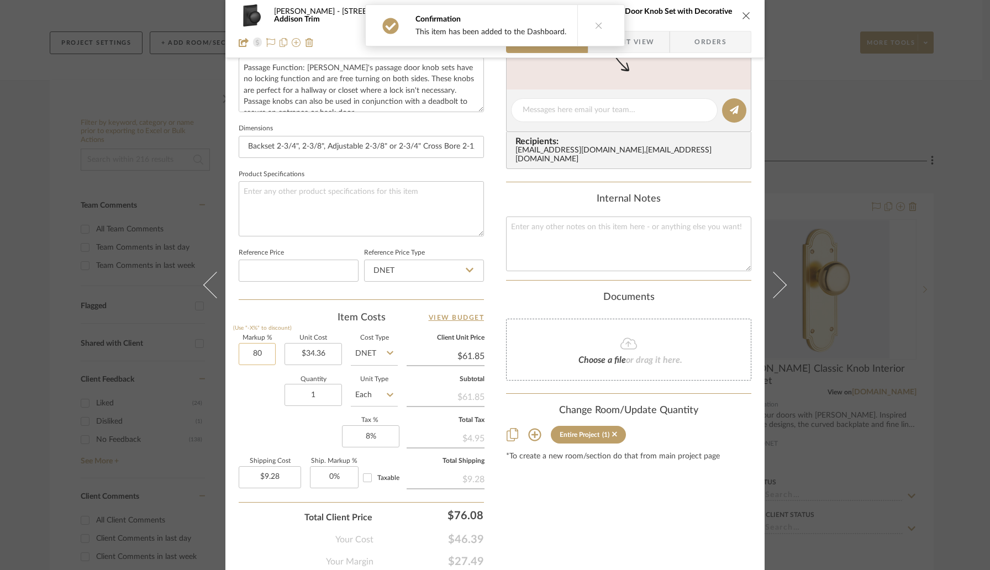
click at [260, 352] on input "80" at bounding box center [257, 354] width 37 height 22
type input "20%"
click at [257, 394] on div "Quantity 1 Unit Type Each" at bounding box center [318, 396] width 159 height 39
type input "$41.23"
type input "$6.18"
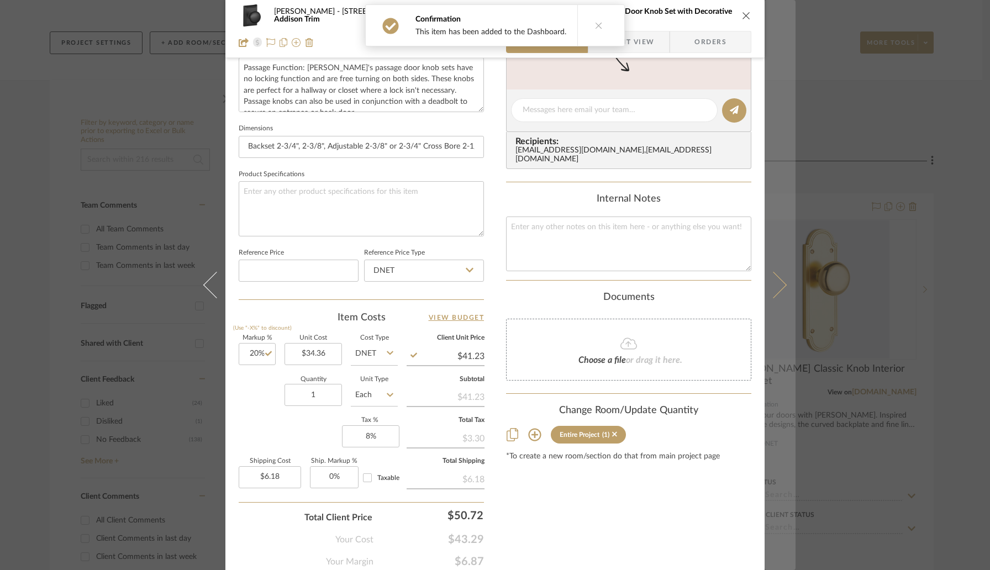
click at [778, 291] on button at bounding box center [780, 285] width 31 height 570
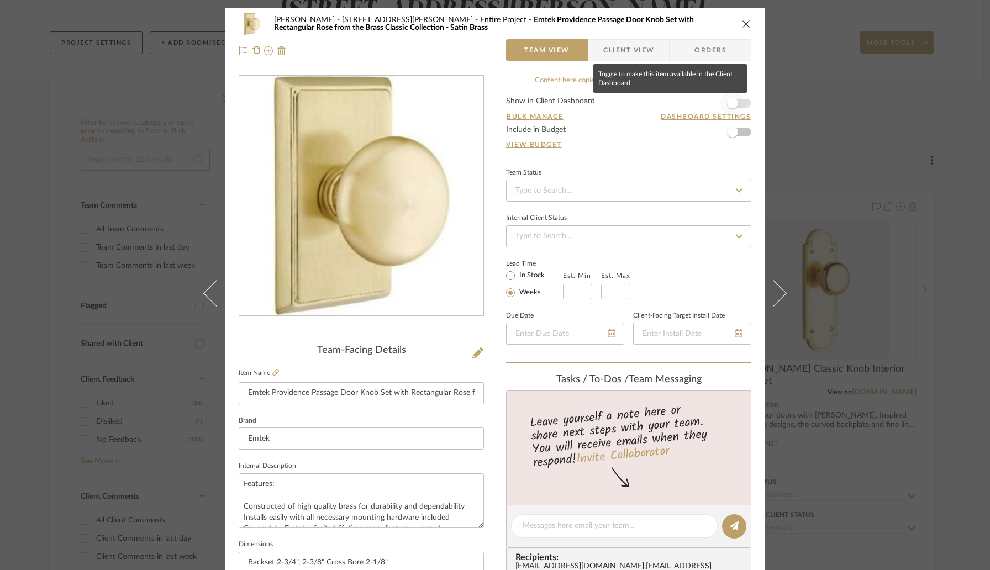
click at [736, 101] on span "button" at bounding box center [732, 103] width 24 height 24
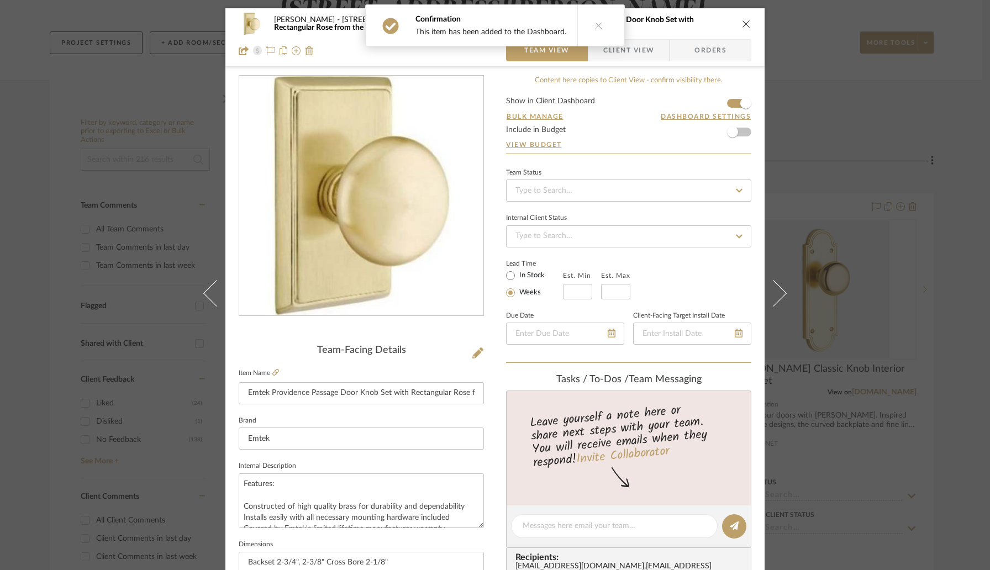
scroll to position [354, 0]
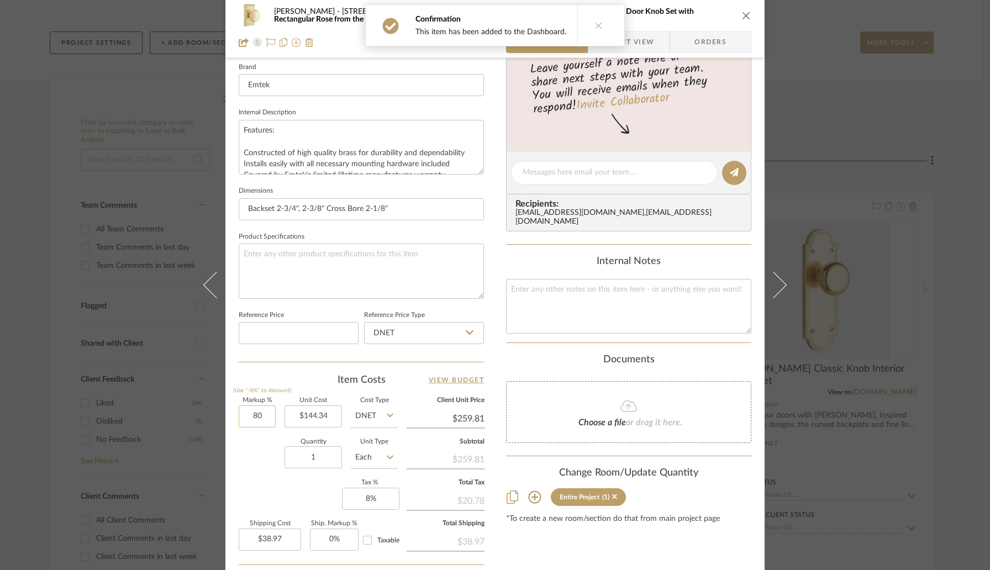
click at [267, 413] on input "80" at bounding box center [257, 416] width 37 height 22
type input "20%"
click at [270, 451] on div "Quantity 1 Unit Type Each" at bounding box center [318, 458] width 159 height 39
type input "$173.21"
type input "$25.98"
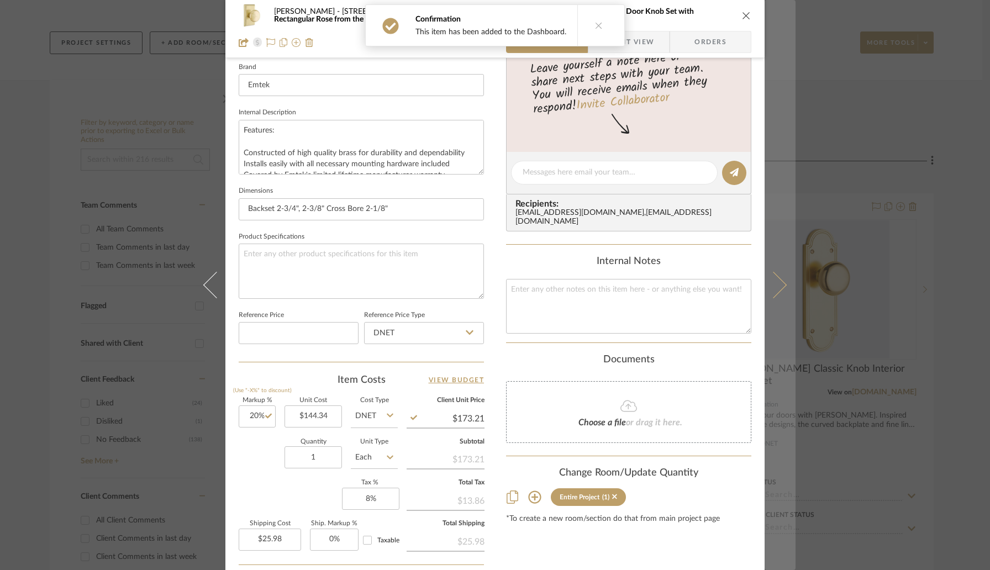
click at [772, 292] on icon at bounding box center [773, 285] width 27 height 27
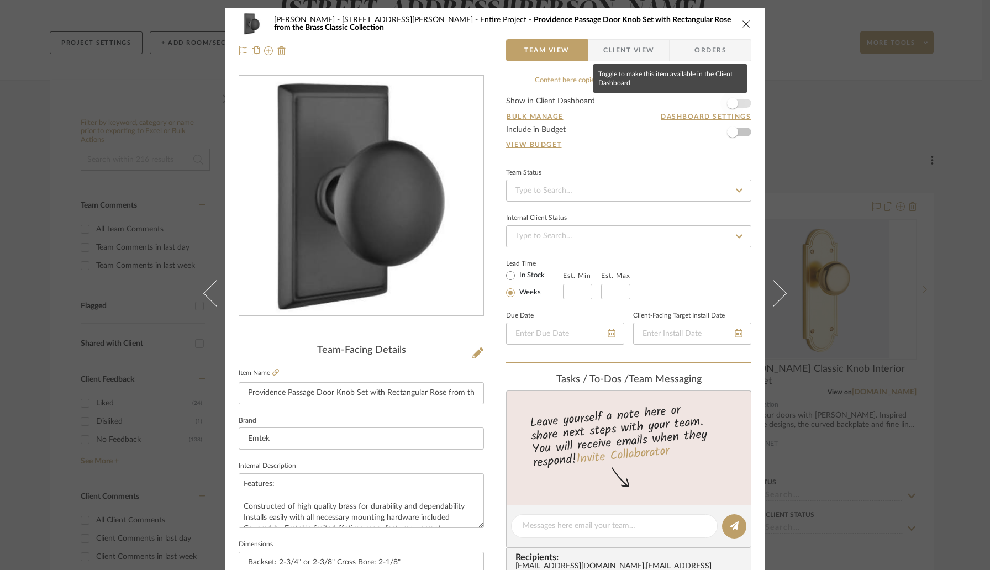
click at [736, 107] on span "button" at bounding box center [732, 103] width 24 height 24
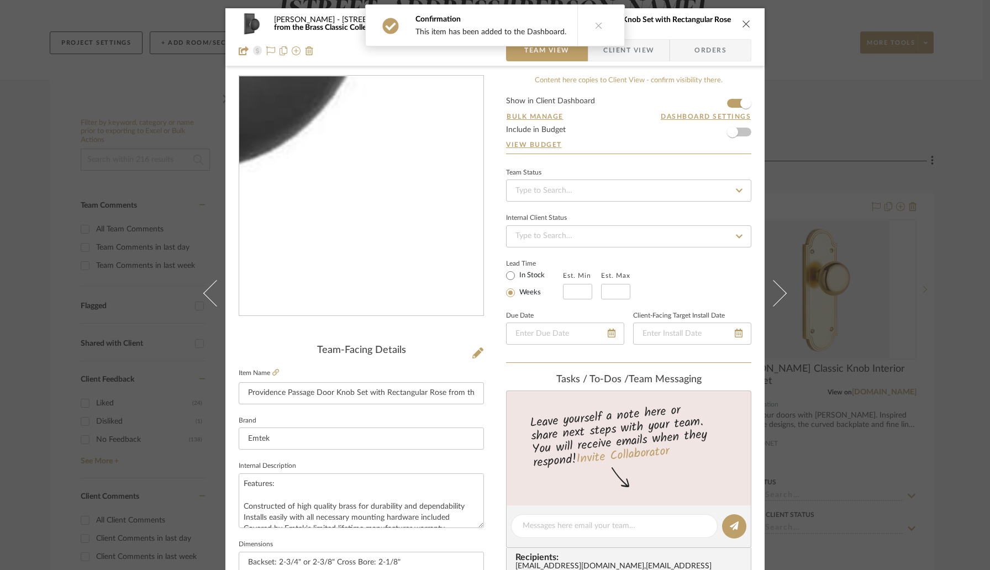
scroll to position [379, 0]
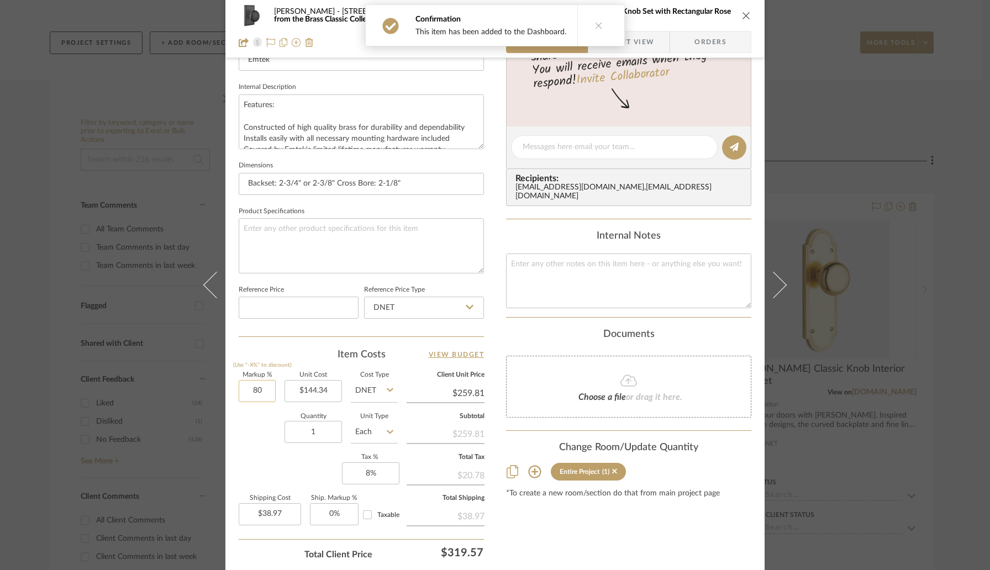
click at [258, 392] on input "80" at bounding box center [257, 391] width 37 height 22
type input "20%"
click at [264, 434] on div "Quantity 1 Unit Type Each" at bounding box center [318, 433] width 159 height 39
type input "$173.21"
type input "$25.98"
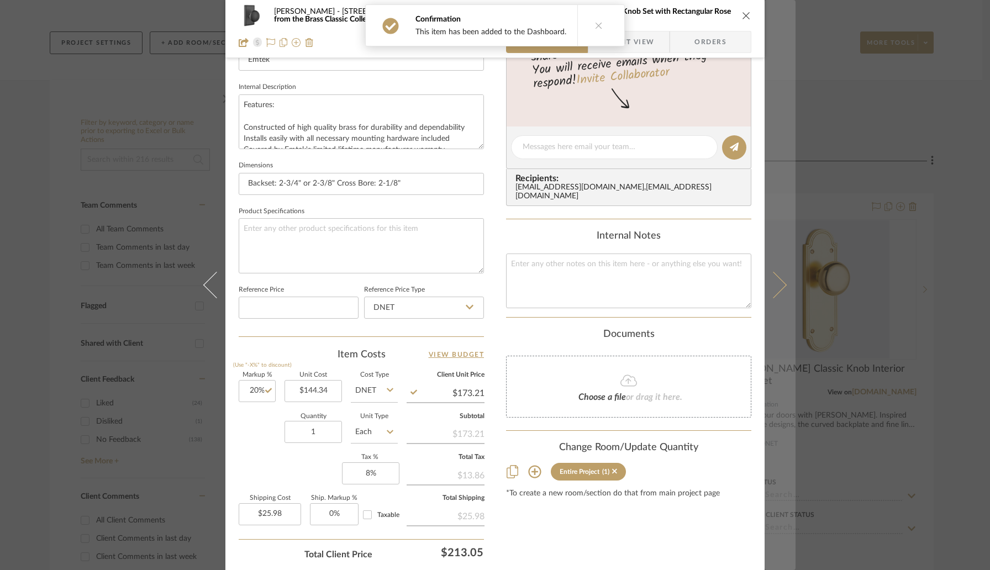
click at [773, 293] on icon at bounding box center [773, 285] width 27 height 27
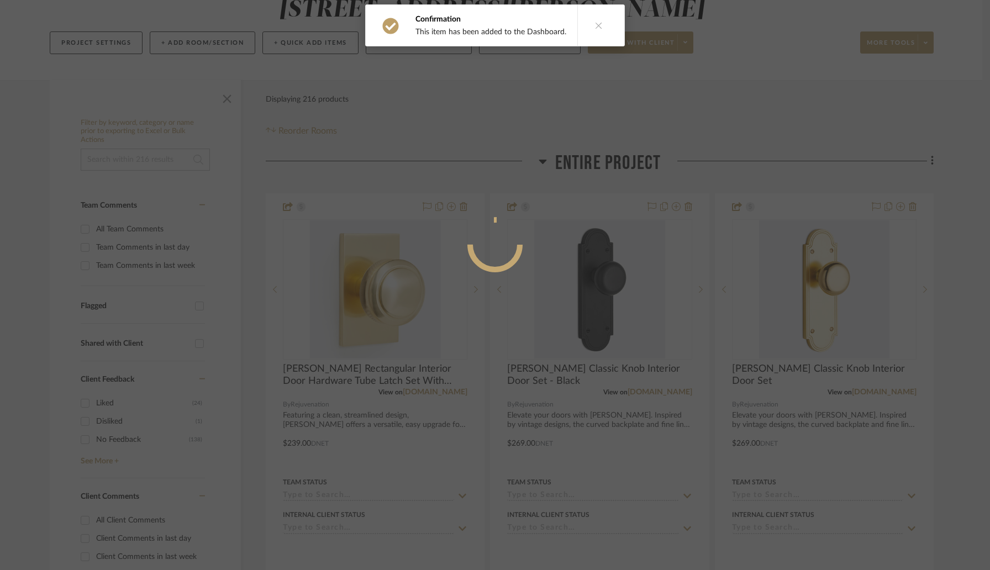
scroll to position [0, 0]
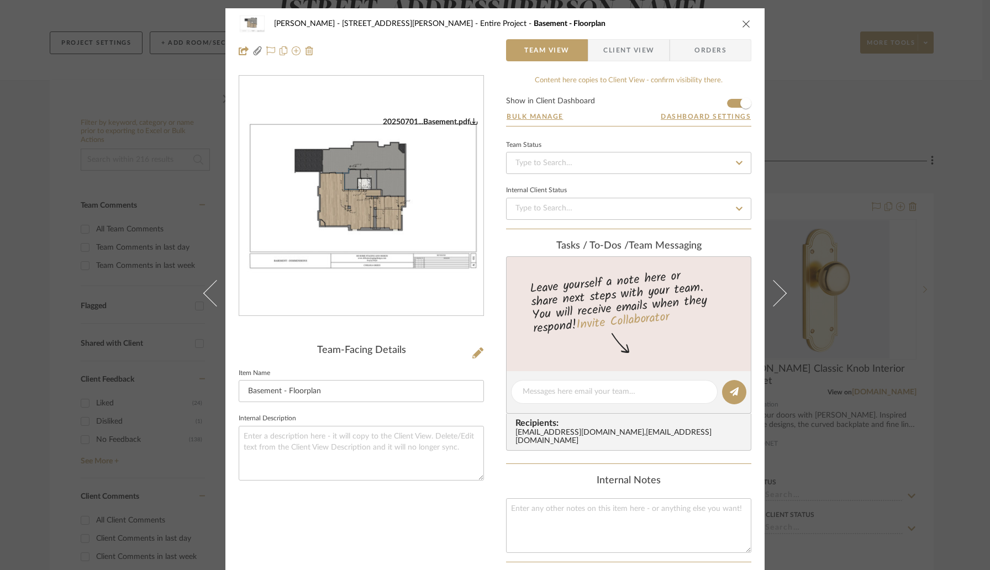
click at [742, 24] on icon "close" at bounding box center [746, 23] width 9 height 9
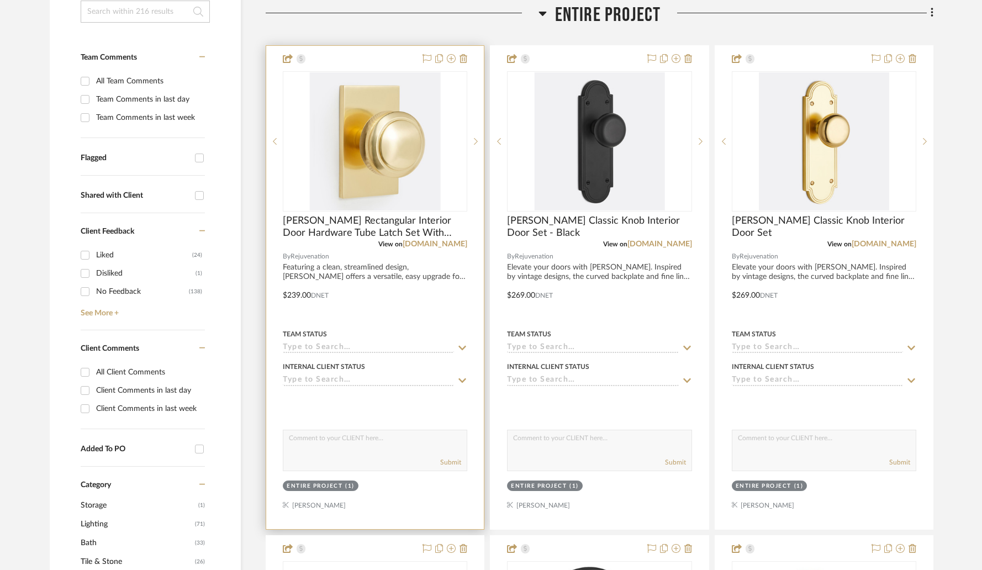
scroll to position [287, 0]
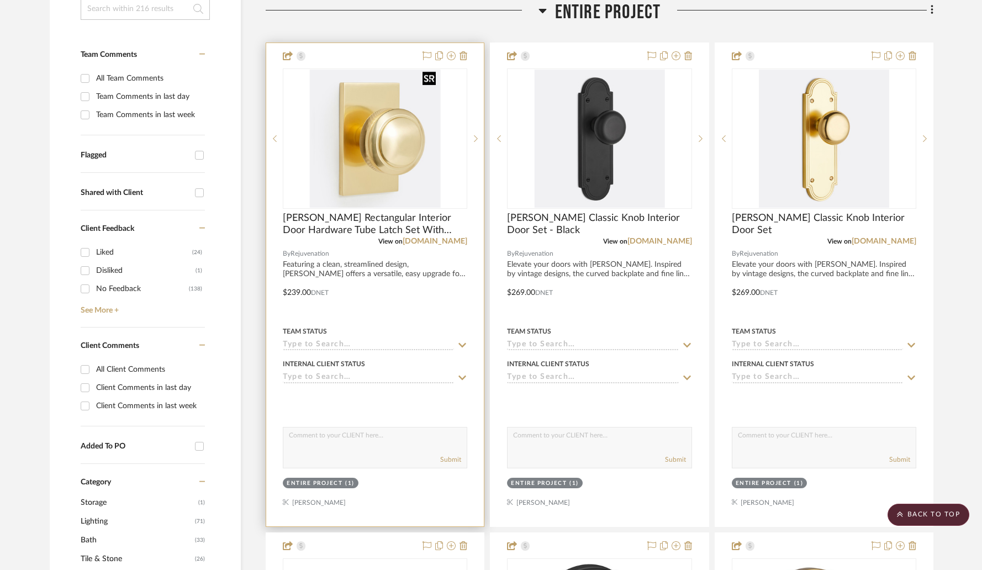
click at [374, 146] on img "0" at bounding box center [375, 139] width 130 height 138
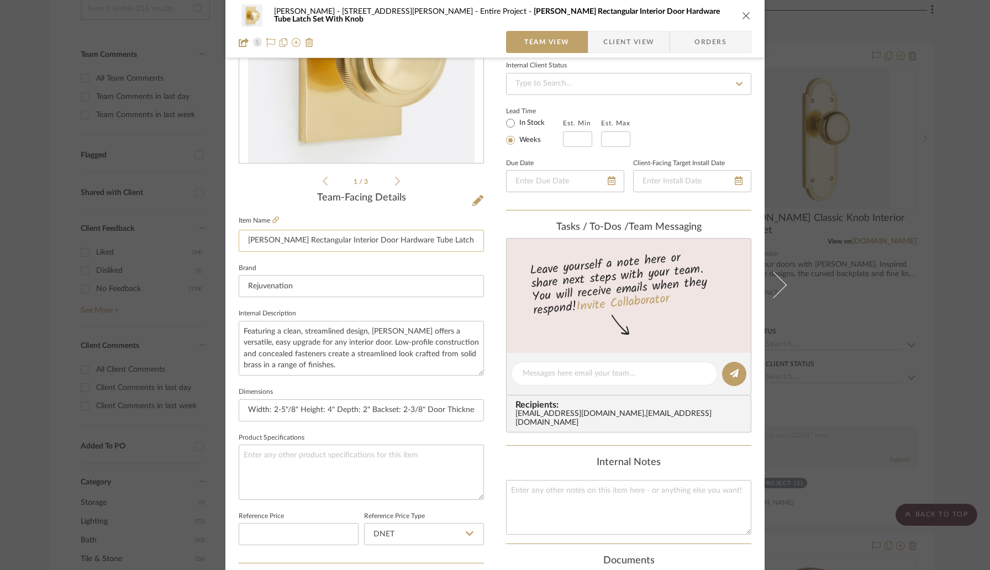
scroll to position [341, 0]
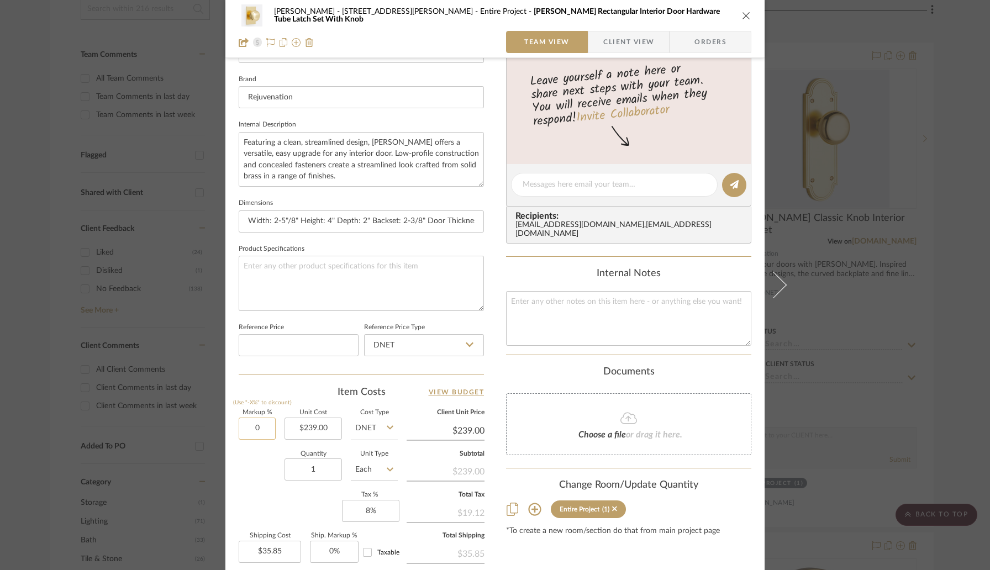
click at [271, 425] on input "0" at bounding box center [257, 429] width 37 height 22
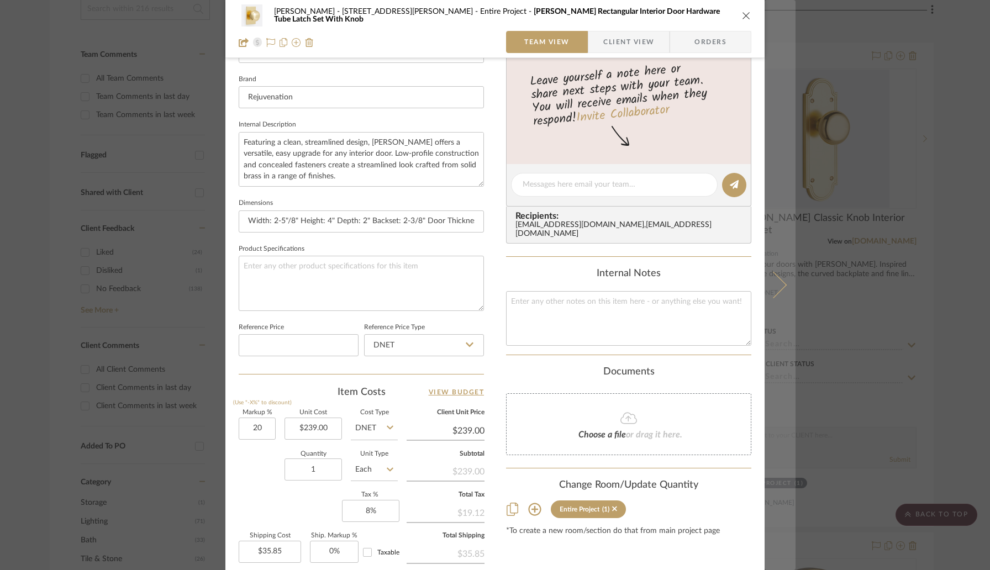
type input "20%"
click at [771, 296] on icon at bounding box center [773, 285] width 27 height 27
type input "$286.80"
type input "$43.02"
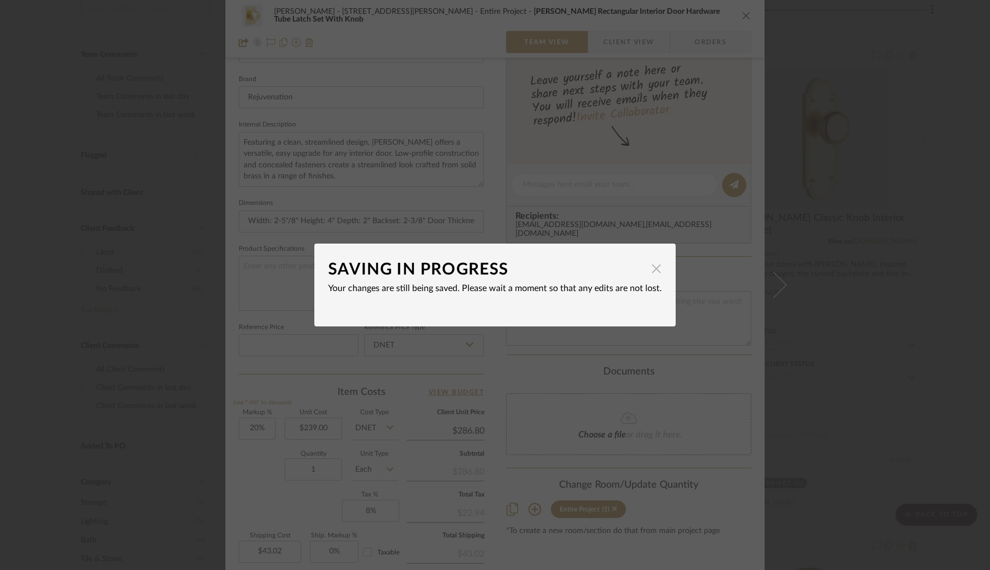
click at [654, 270] on span "button" at bounding box center [656, 268] width 22 height 22
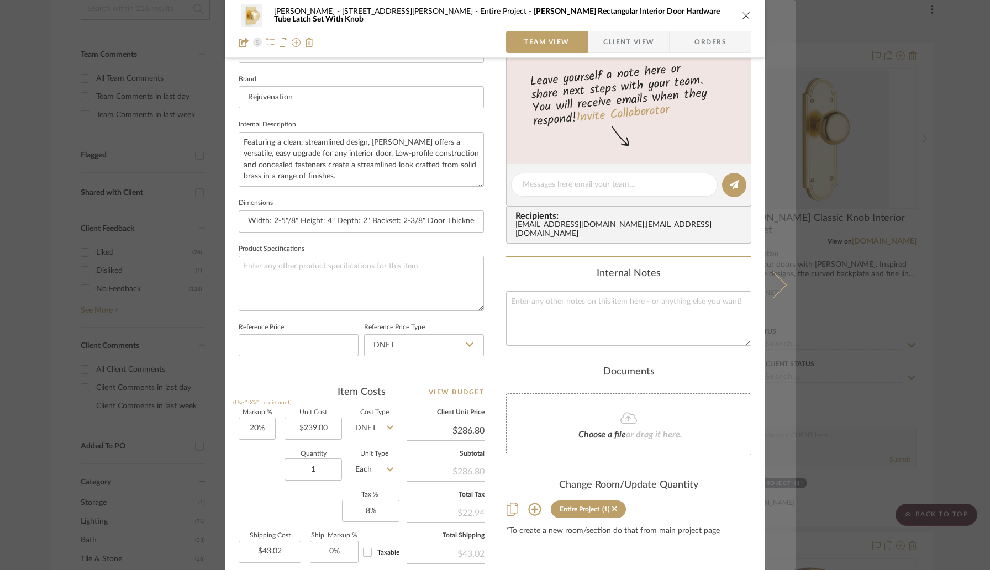
click at [771, 284] on icon at bounding box center [773, 285] width 27 height 27
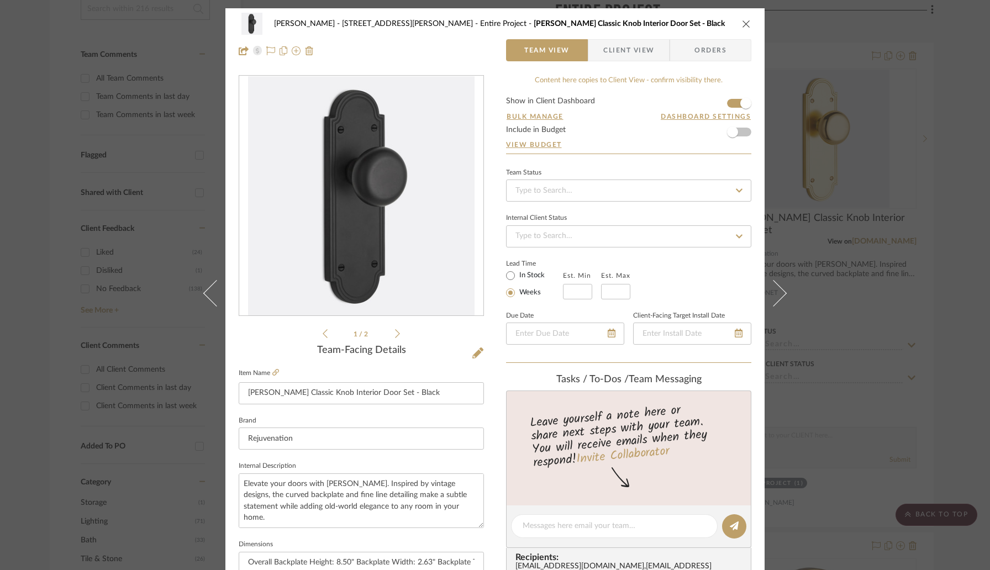
click at [742, 19] on icon "close" at bounding box center [746, 23] width 9 height 9
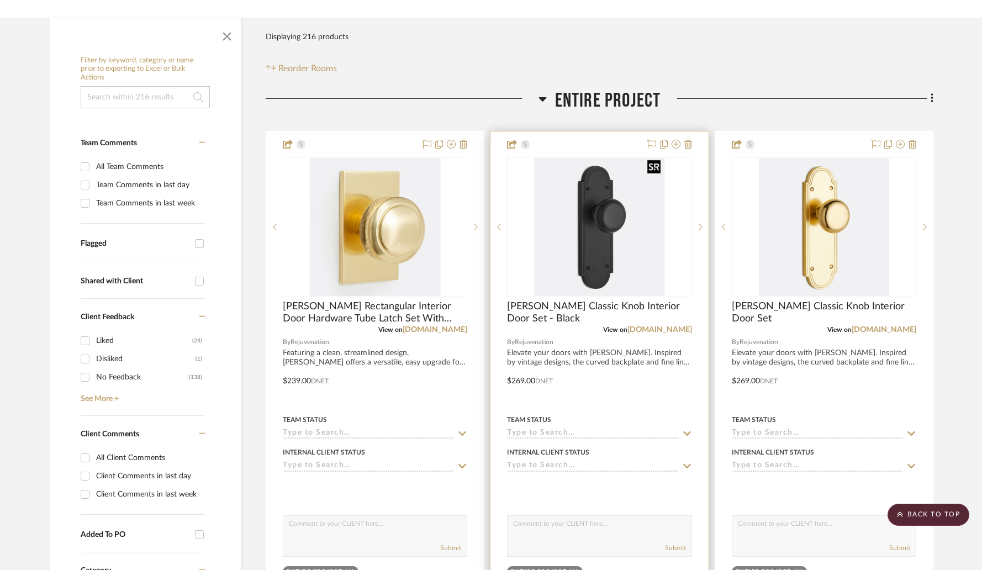
scroll to position [195, 0]
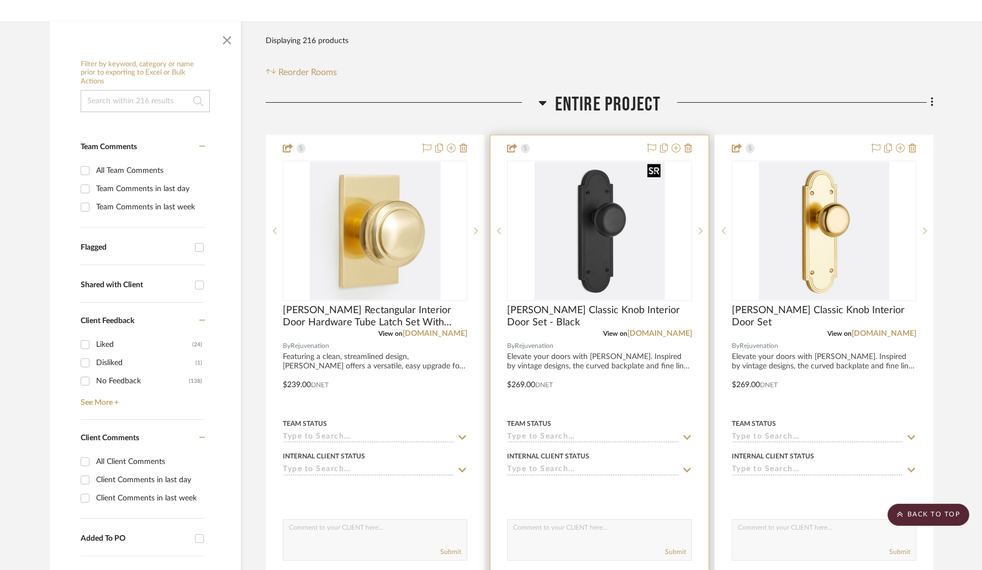
click at [603, 192] on img "0" at bounding box center [599, 231] width 130 height 138
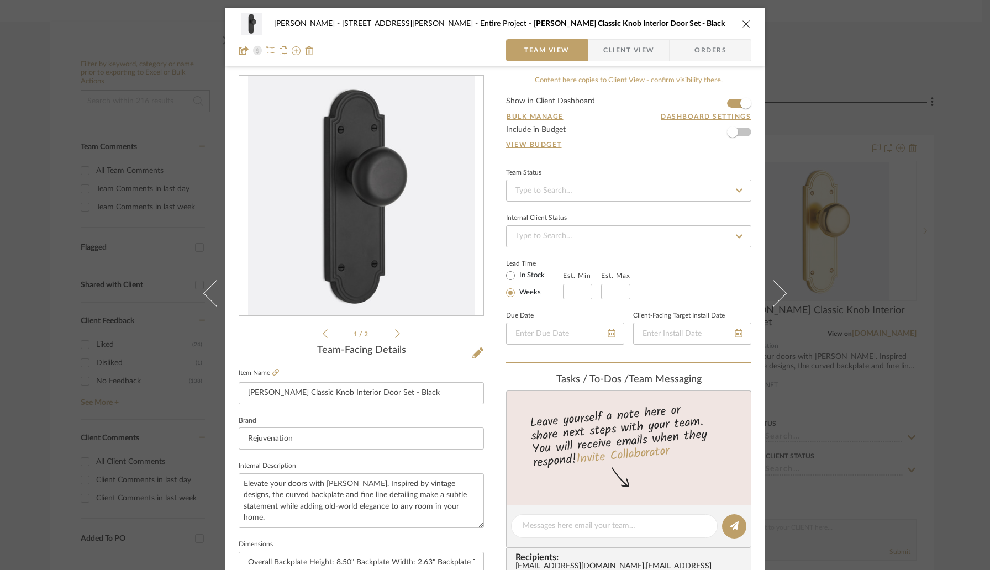
scroll to position [276, 0]
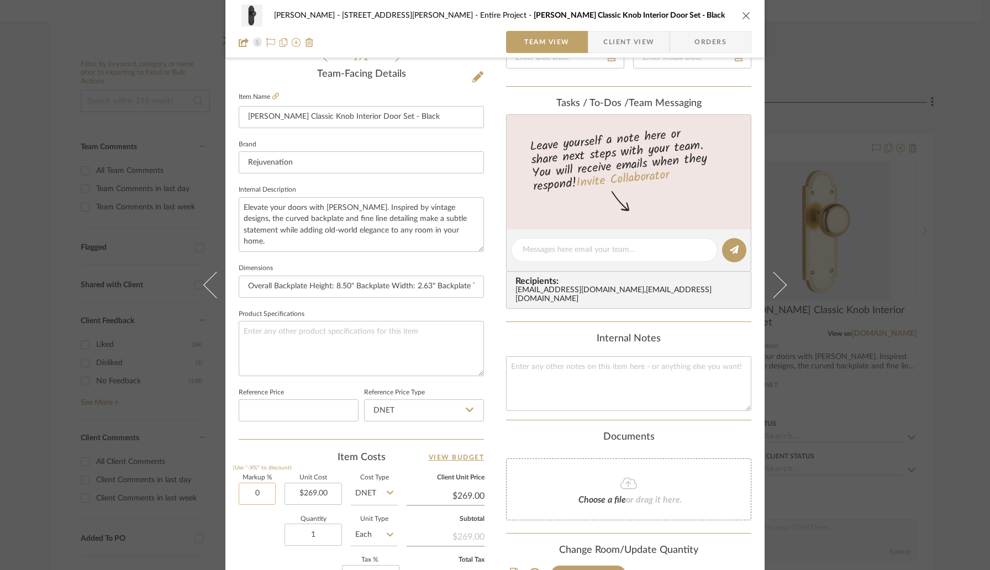
click at [270, 489] on input "0" at bounding box center [257, 494] width 37 height 22
type input "20%"
click at [280, 457] on div "Item Costs View Budget" at bounding box center [361, 457] width 245 height 13
type input "$322.80"
type input "$48.42"
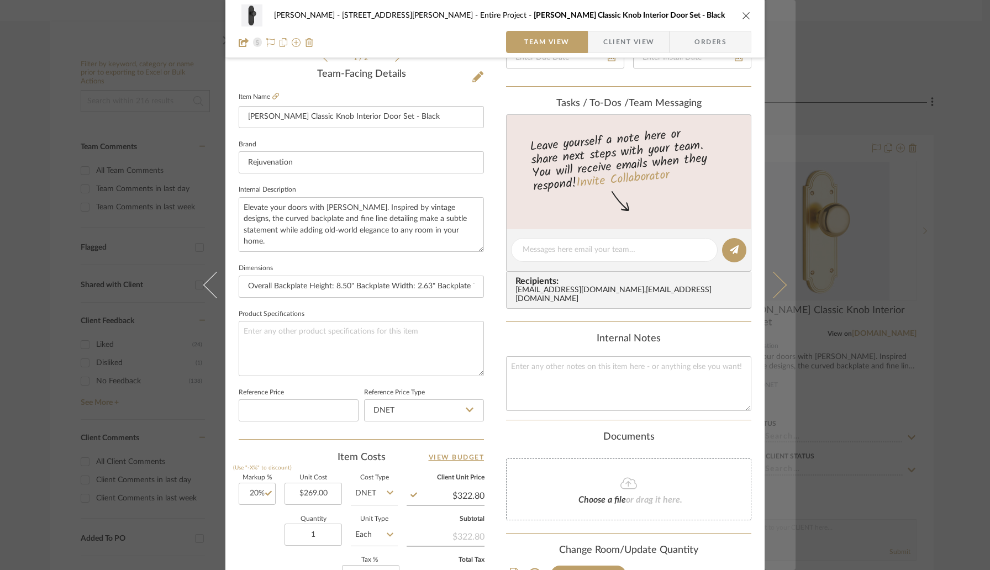
click at [770, 289] on icon at bounding box center [773, 285] width 27 height 27
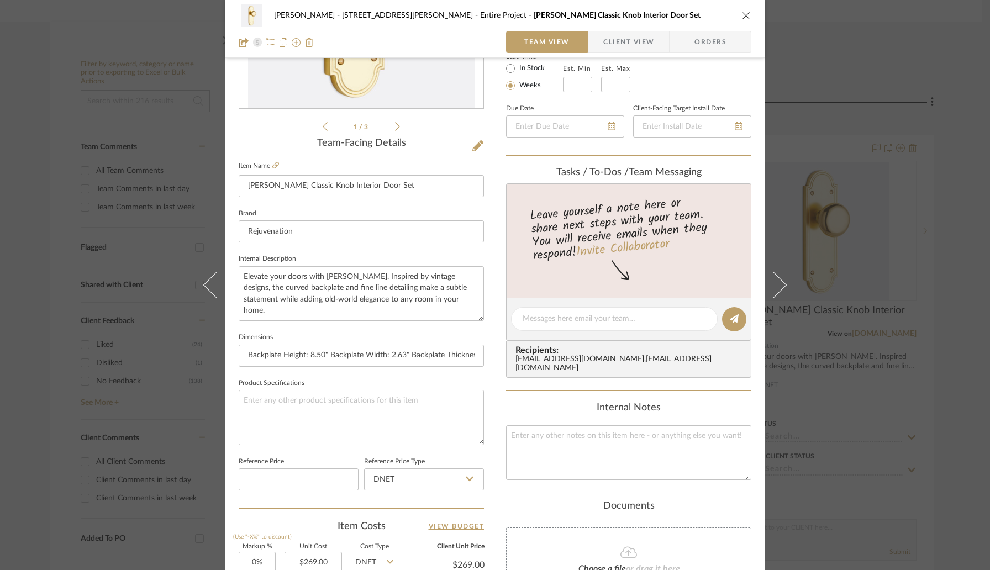
scroll to position [343, 0]
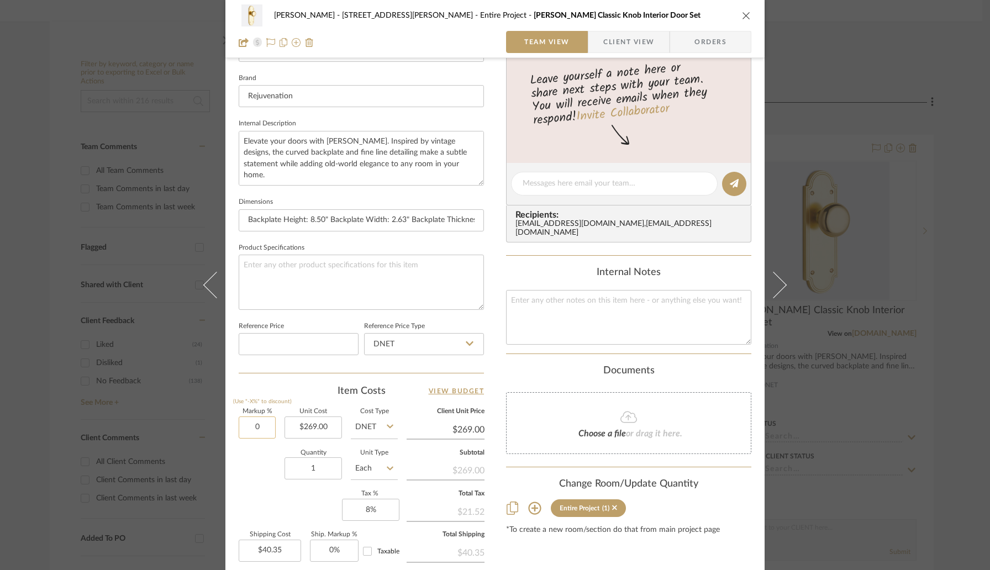
click at [266, 426] on input "0" at bounding box center [257, 428] width 37 height 22
type input "20%"
click at [287, 380] on div "1 / 3 Team-Facing Details Item Name [PERSON_NAME] Classic Knob Interior Door Se…" at bounding box center [361, 187] width 245 height 909
type input "$322.80"
type input "$48.42"
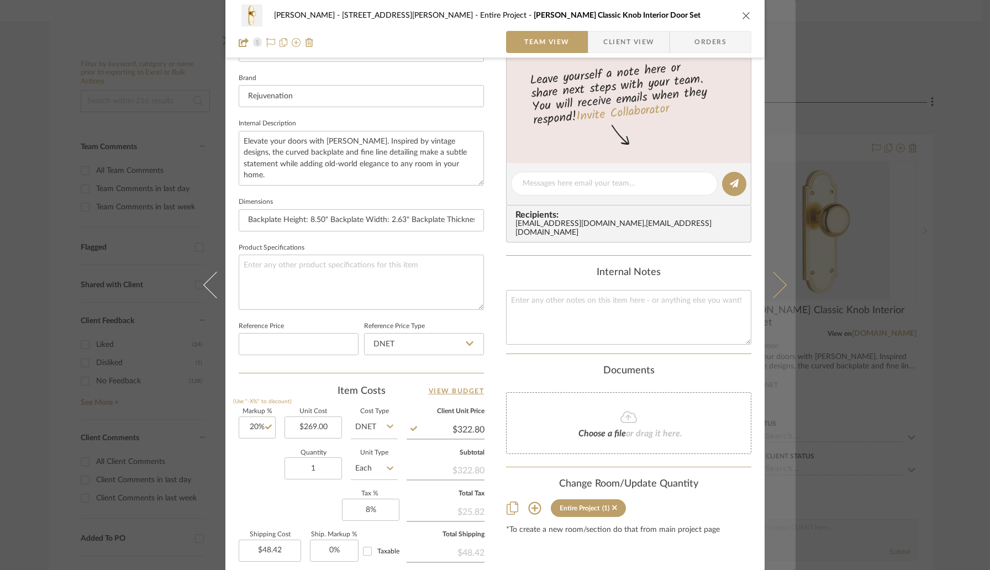
click at [768, 301] on button at bounding box center [780, 285] width 31 height 570
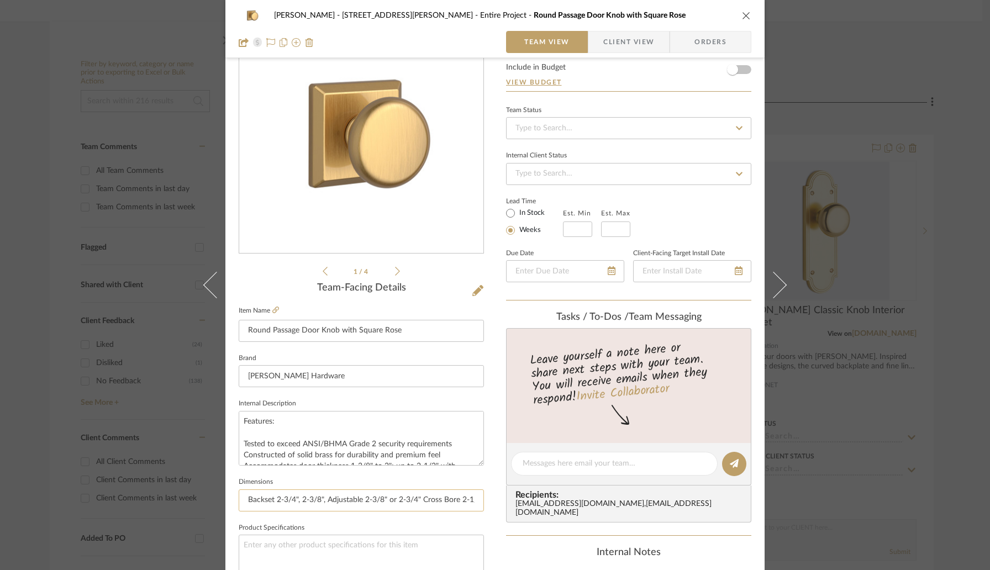
scroll to position [257, 0]
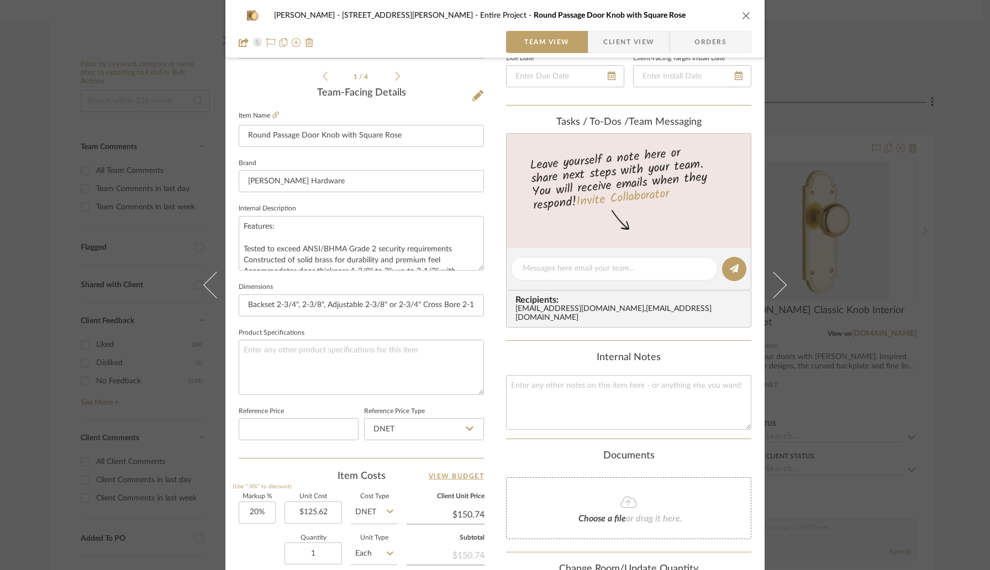
click at [742, 15] on icon "close" at bounding box center [746, 15] width 9 height 9
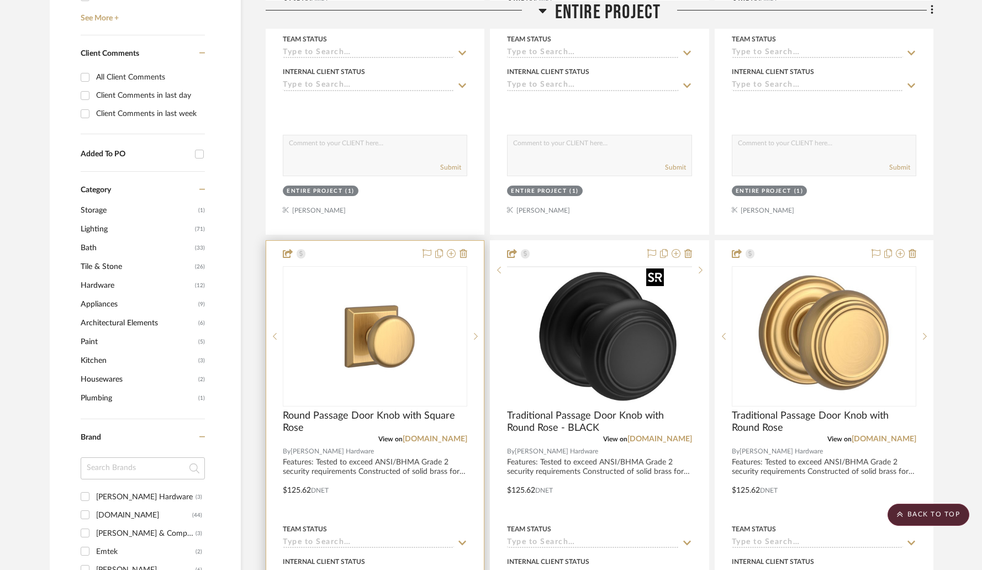
scroll to position [589, 0]
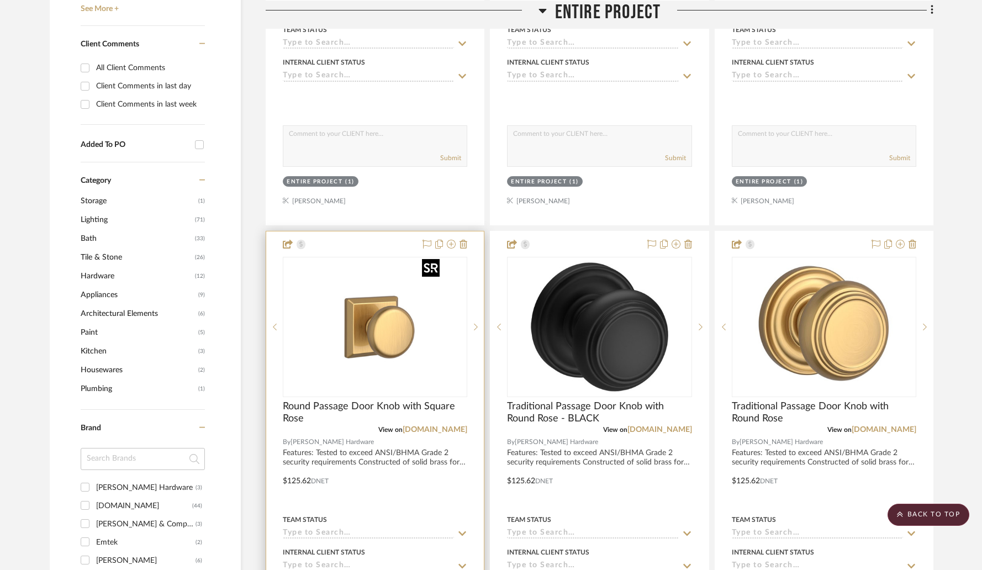
click at [0, 0] on img at bounding box center [0, 0] width 0 height 0
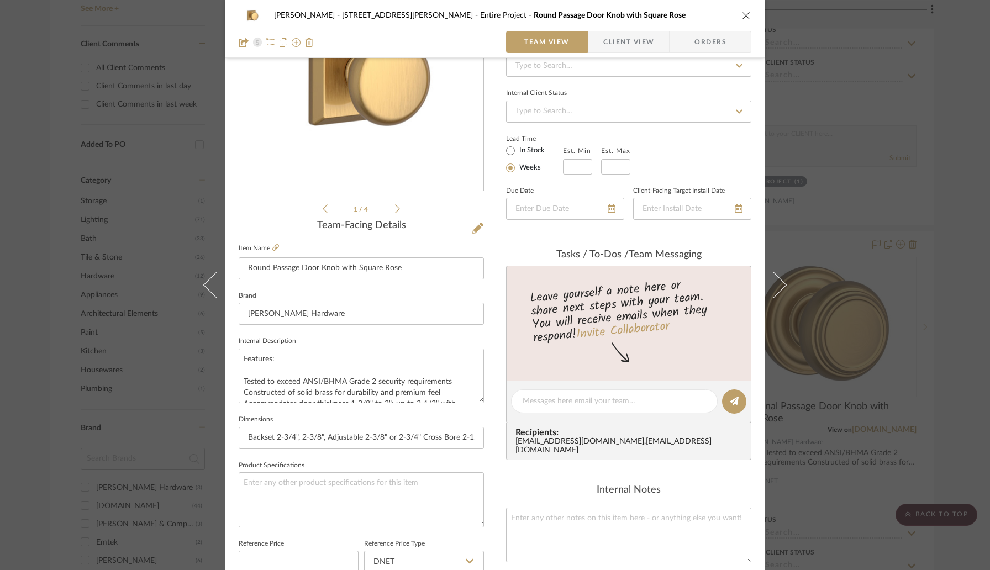
scroll to position [252, 0]
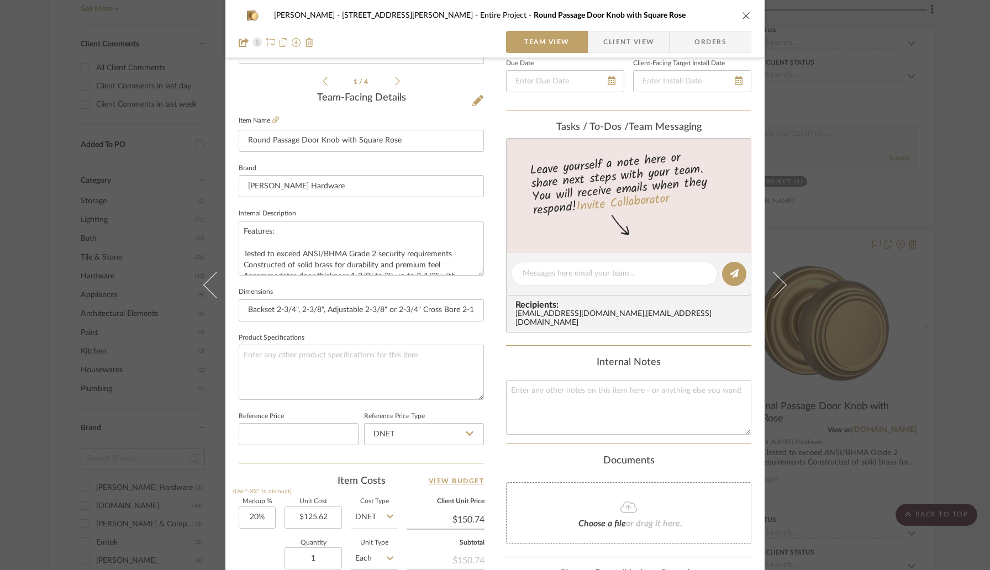
click at [742, 15] on icon "close" at bounding box center [746, 15] width 9 height 9
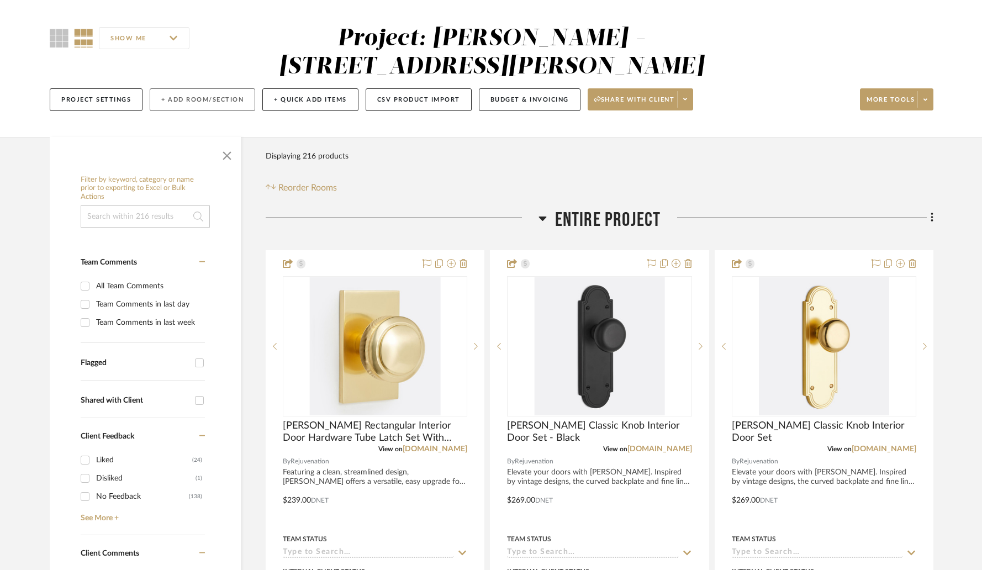
scroll to position [72, 0]
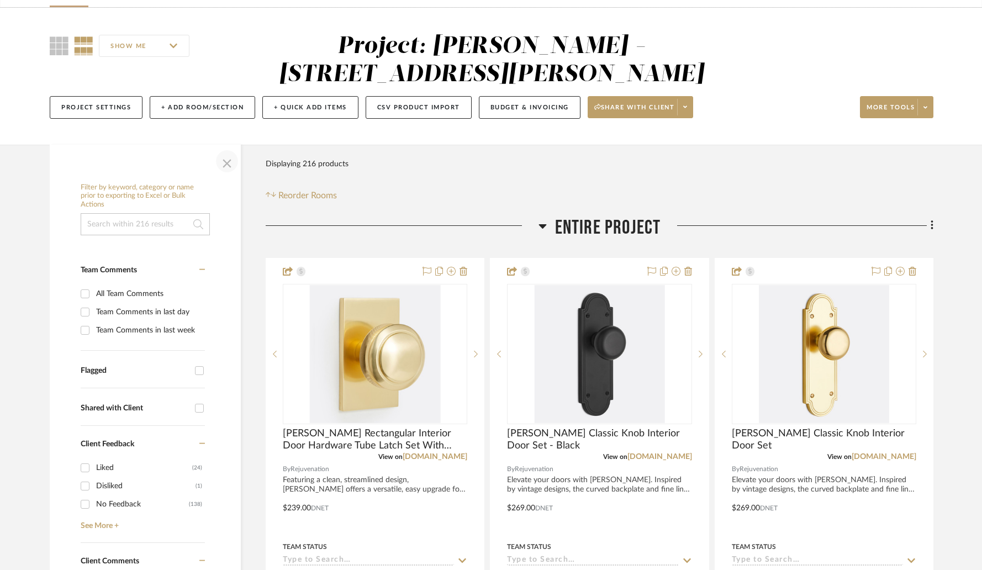
click at [225, 148] on span "button" at bounding box center [227, 161] width 27 height 27
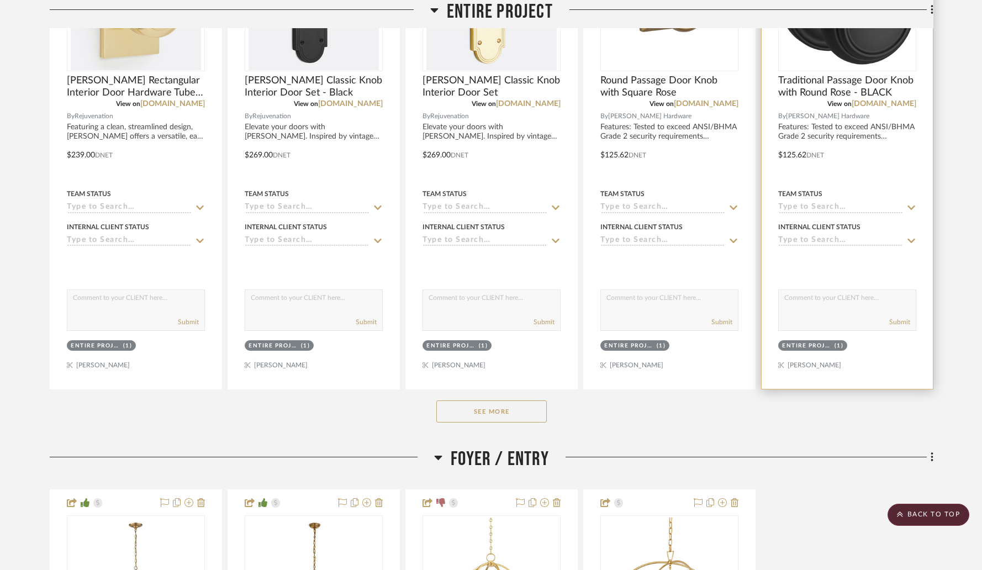
scroll to position [470, 0]
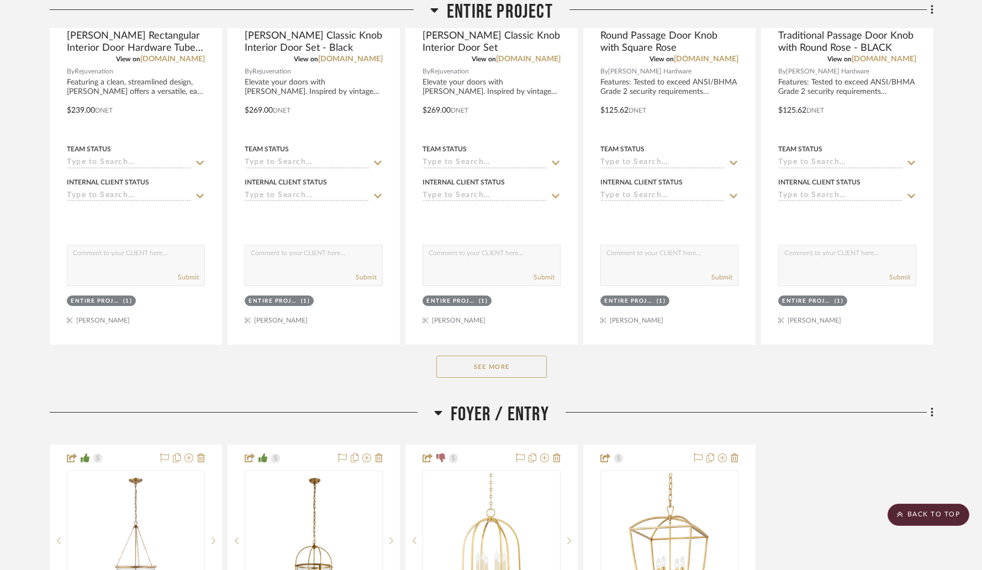
click at [506, 356] on button "See More" at bounding box center [491, 367] width 110 height 22
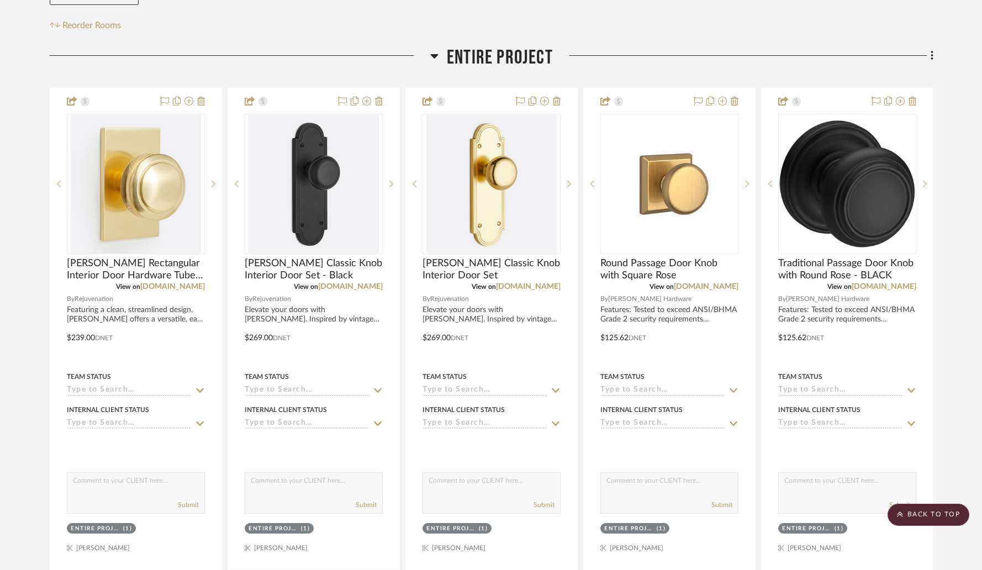
scroll to position [229, 0]
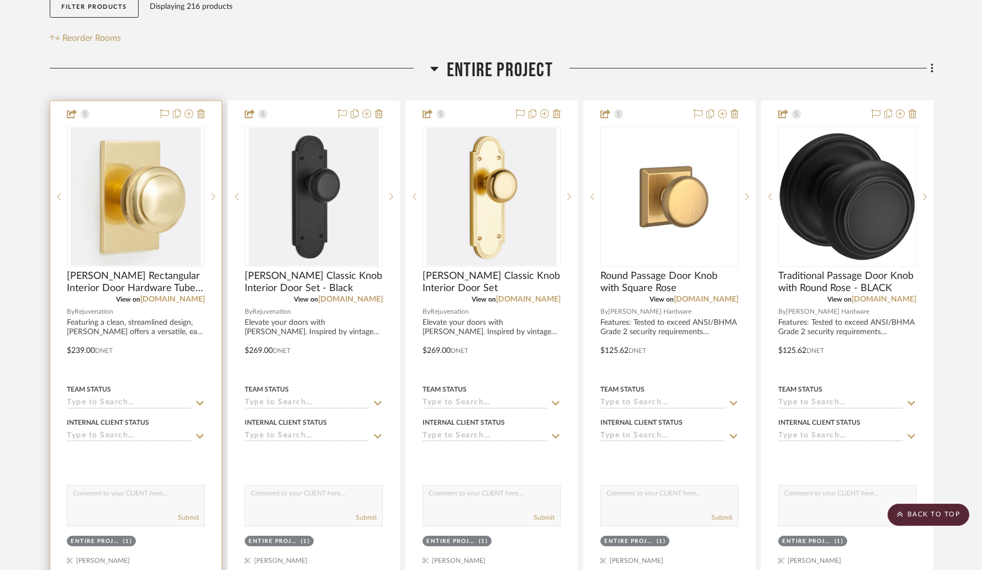
click at [96, 486] on textarea at bounding box center [135, 496] width 137 height 21
type textarea "Door Knobs all added here."
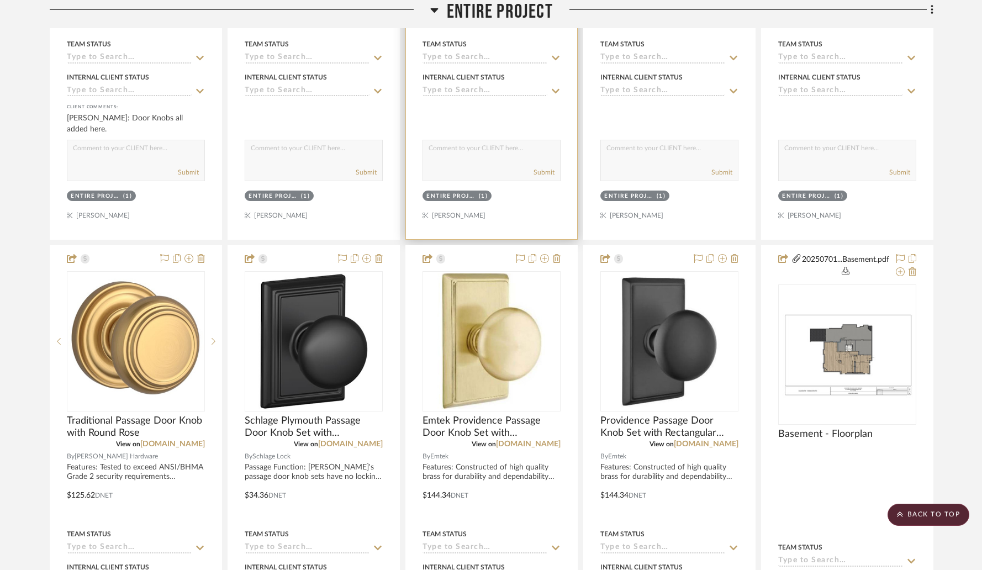
scroll to position [651, 0]
